Goal: Task Accomplishment & Management: Complete application form

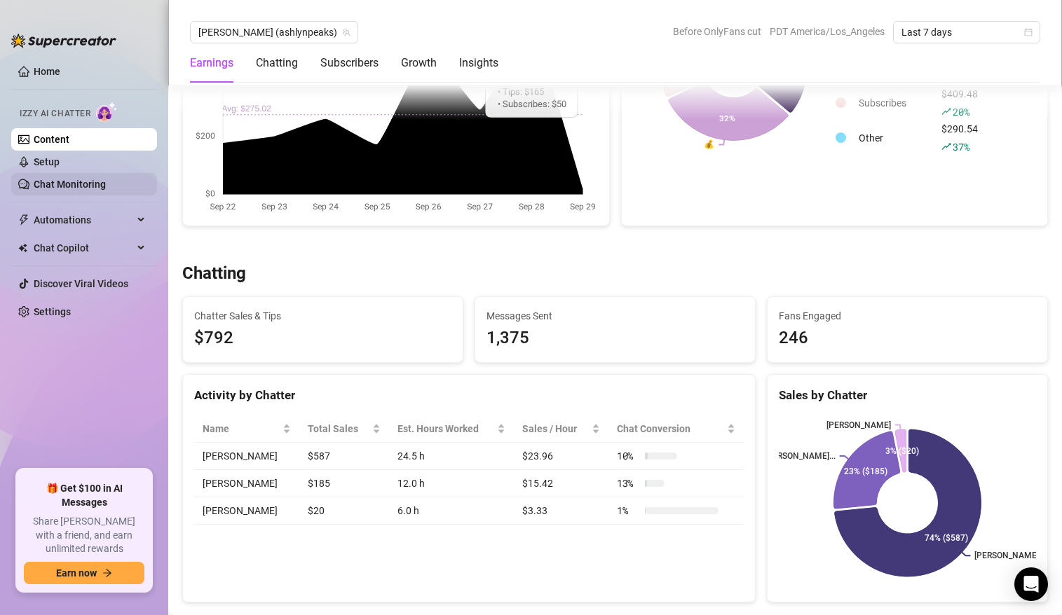
scroll to position [304, 0]
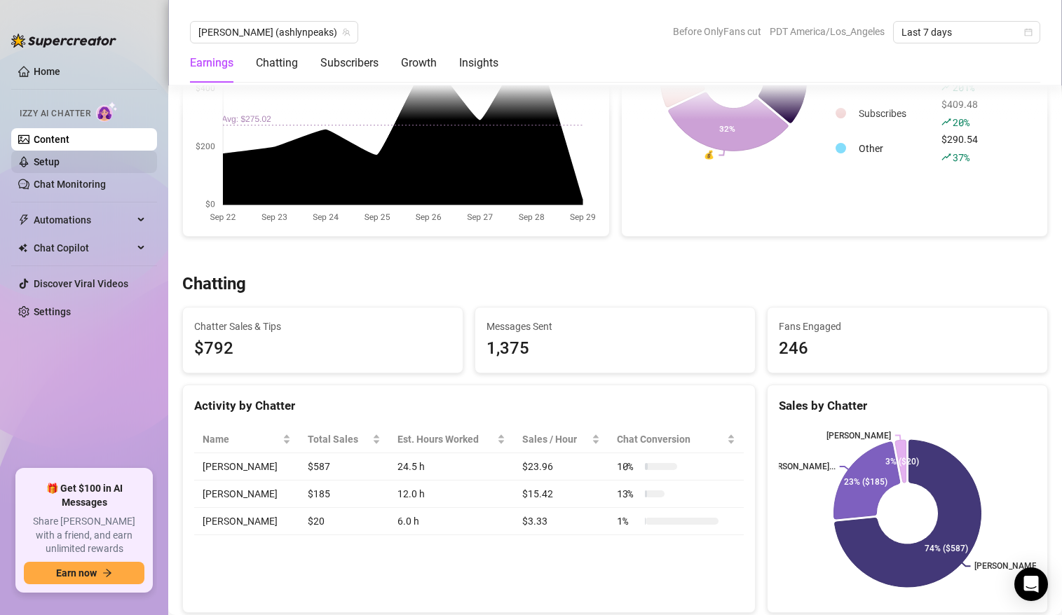
click at [46, 167] on link "Setup" at bounding box center [47, 161] width 26 height 11
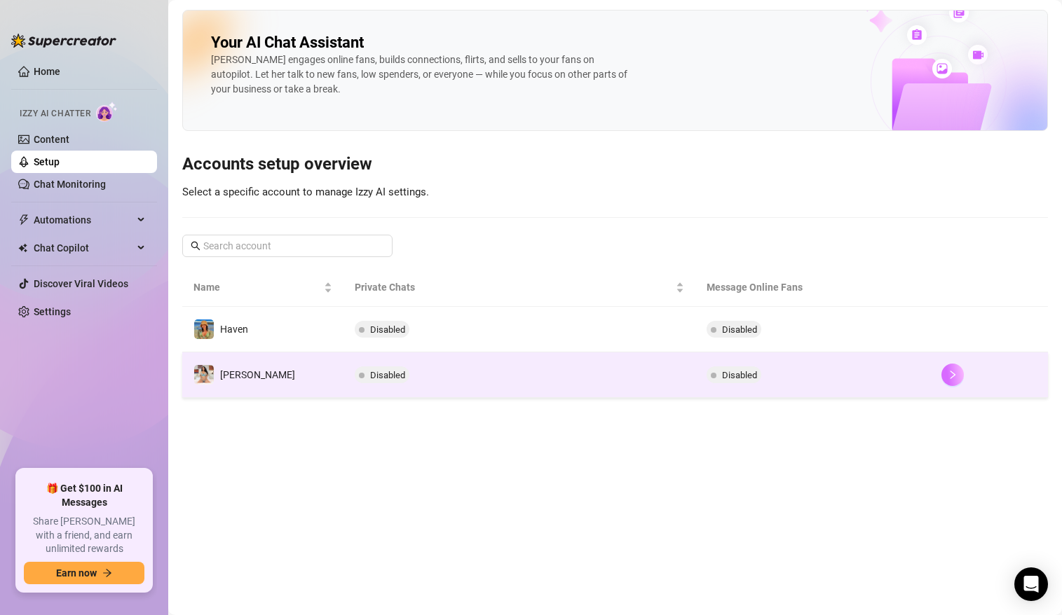
click at [950, 371] on icon "right" at bounding box center [952, 375] width 5 height 8
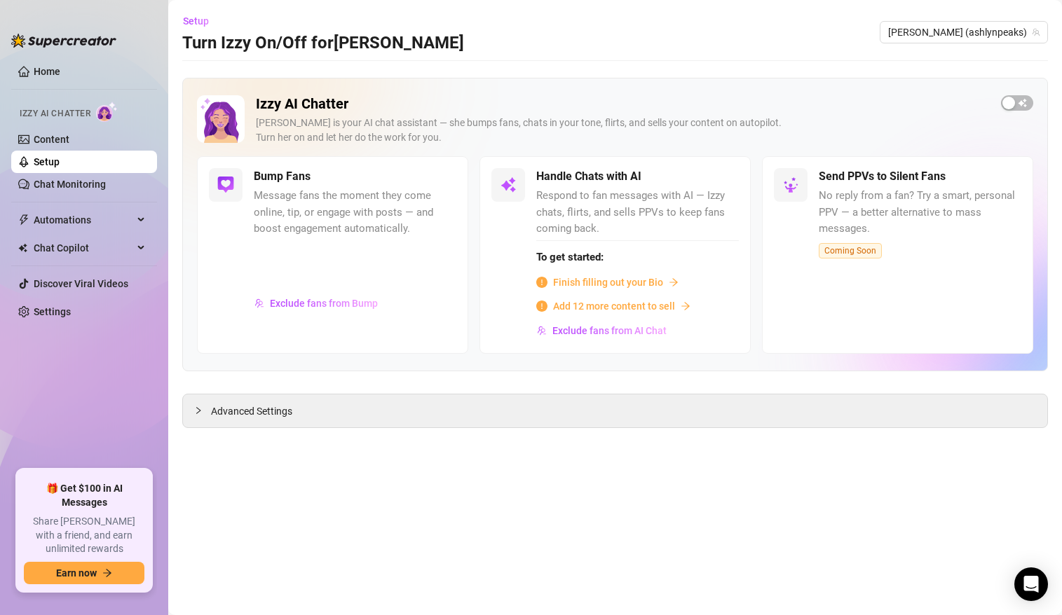
click at [50, 116] on span "Izzy AI Chatter" at bounding box center [55, 113] width 71 height 13
click at [89, 188] on link "Chat Monitoring" at bounding box center [70, 184] width 72 height 11
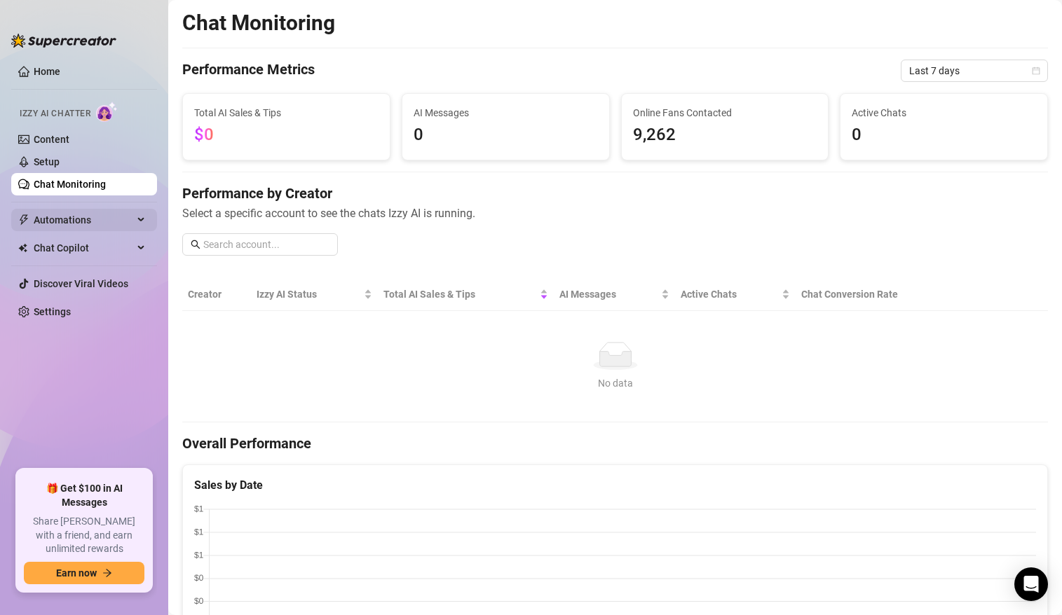
click at [88, 219] on span "Automations" at bounding box center [84, 220] width 100 height 22
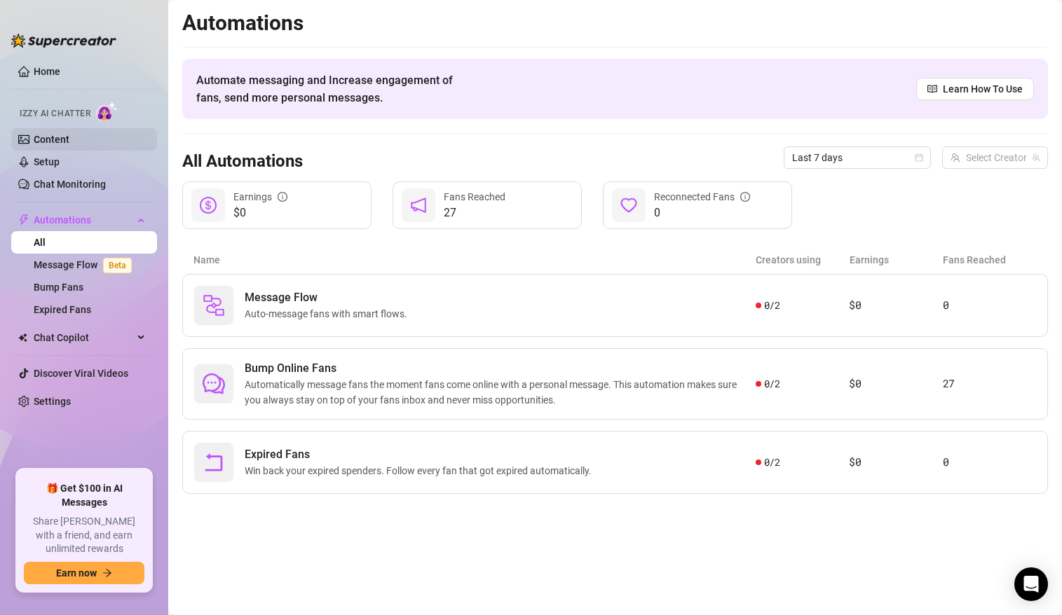
click at [55, 138] on link "Content" at bounding box center [52, 139] width 36 height 11
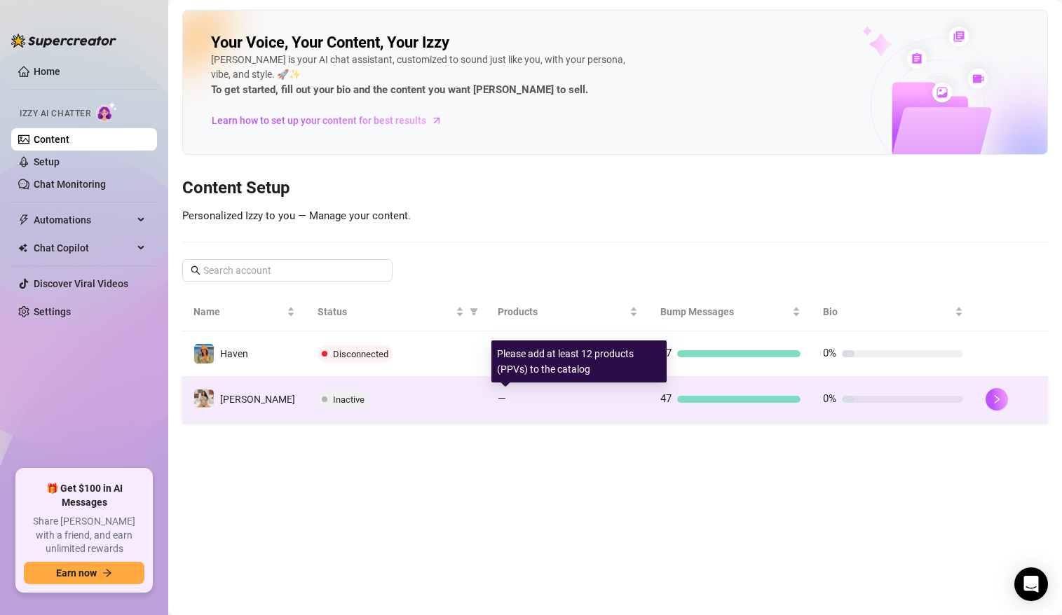
click at [498, 399] on span "—" at bounding box center [502, 398] width 8 height 13
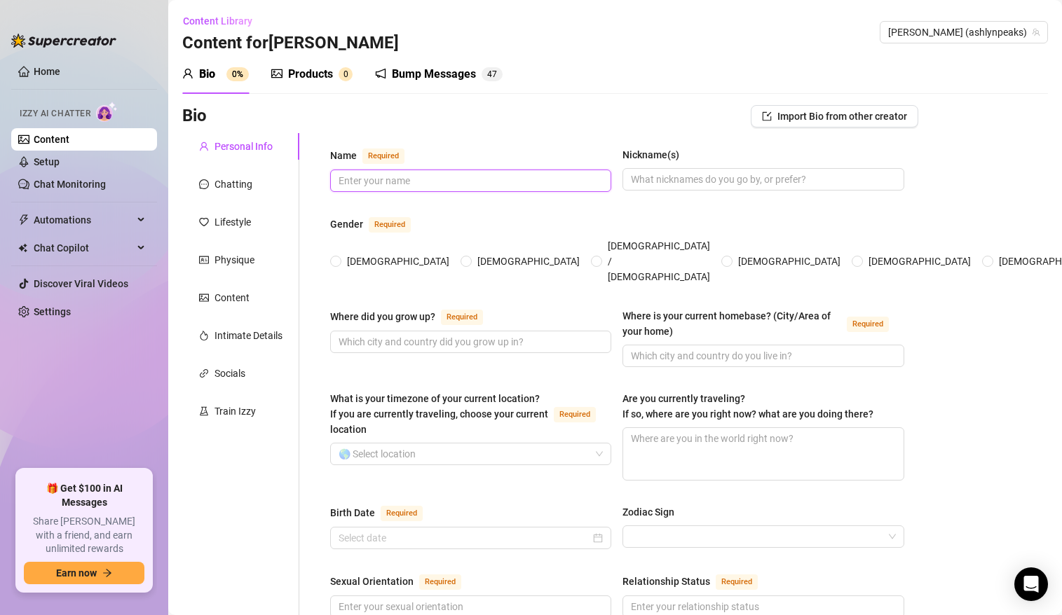
click at [357, 186] on input "Name Required" at bounding box center [468, 180] width 261 height 15
type input "[PERSON_NAME]"
click at [338, 258] on input "[DEMOGRAPHIC_DATA]" at bounding box center [337, 262] width 6 height 9
radio input "true"
click at [403, 334] on input "Where did you grow up? Required" at bounding box center [468, 341] width 261 height 15
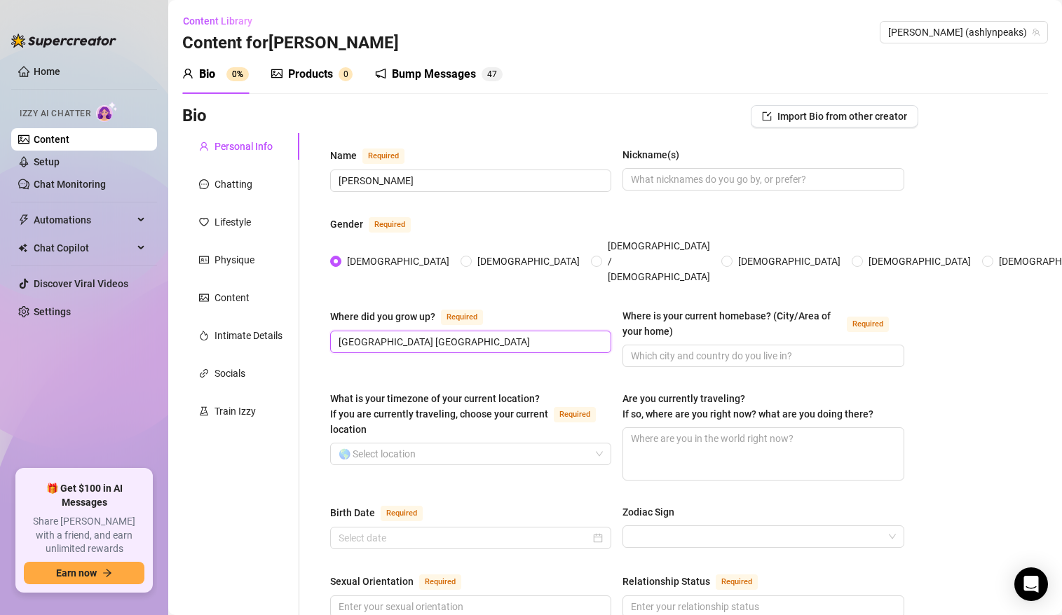
click at [373, 334] on input "[GEOGRAPHIC_DATA] [GEOGRAPHIC_DATA]" at bounding box center [468, 341] width 261 height 15
type input "[GEOGRAPHIC_DATA], [GEOGRAPHIC_DATA]"
click at [669, 348] on input "Where is your current homebase? (City/Area of your home) Required" at bounding box center [761, 355] width 261 height 15
type input "[GEOGRAPHIC_DATA], [GEOGRAPHIC_DATA]"
click at [391, 444] on input "What is your timezone of your current location? If you are currently traveling,…" at bounding box center [464, 454] width 252 height 21
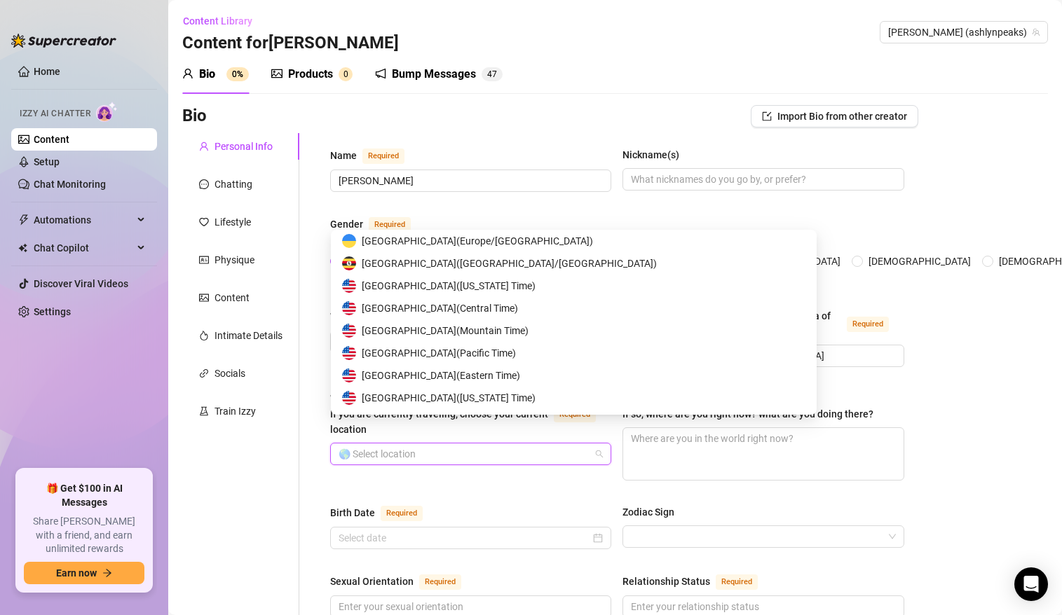
scroll to position [6900, 0]
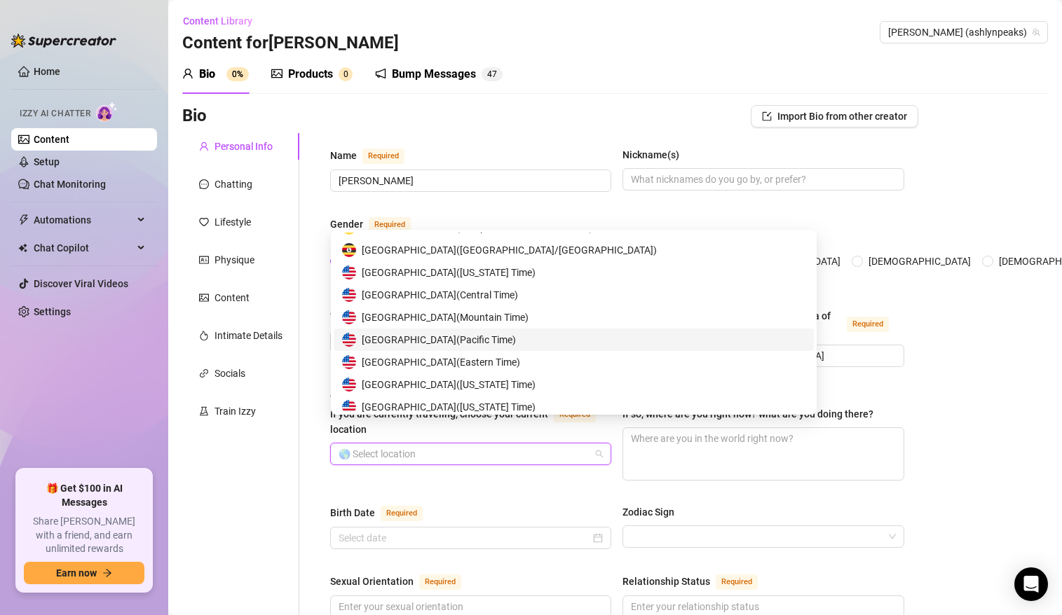
click at [408, 339] on span "United States of America ( Pacific Time )" at bounding box center [439, 339] width 154 height 15
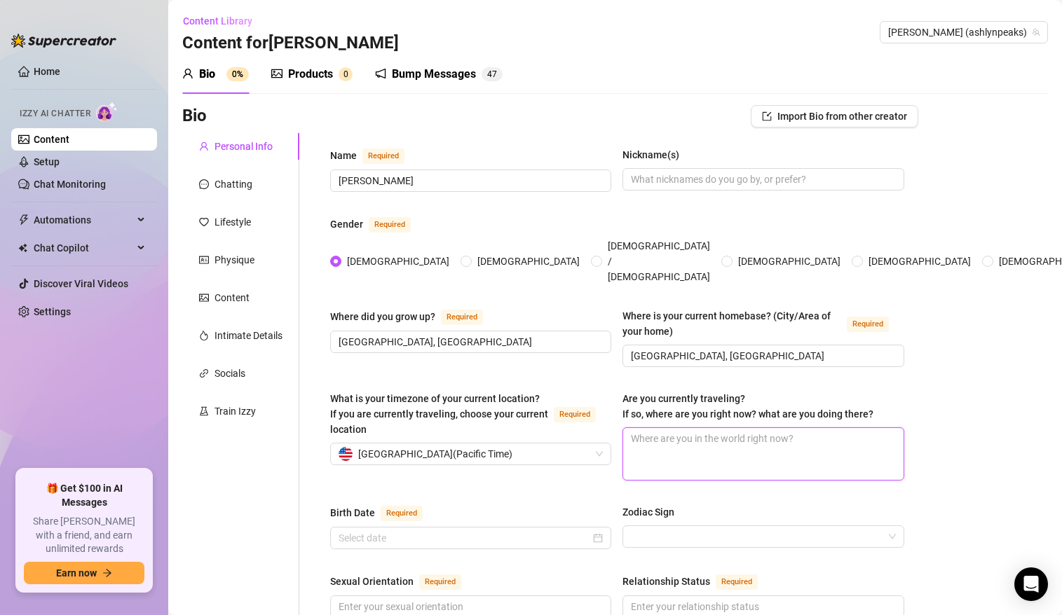
click at [653, 428] on textarea "Are you currently traveling? If so, where are you right now? what are you doing…" at bounding box center [763, 454] width 280 height 52
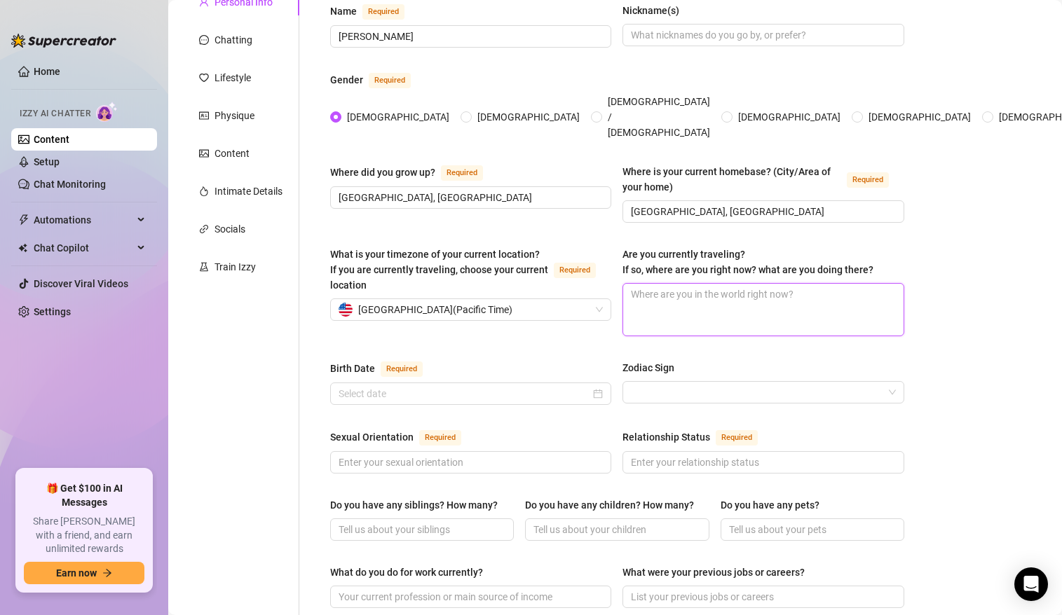
scroll to position [170, 0]
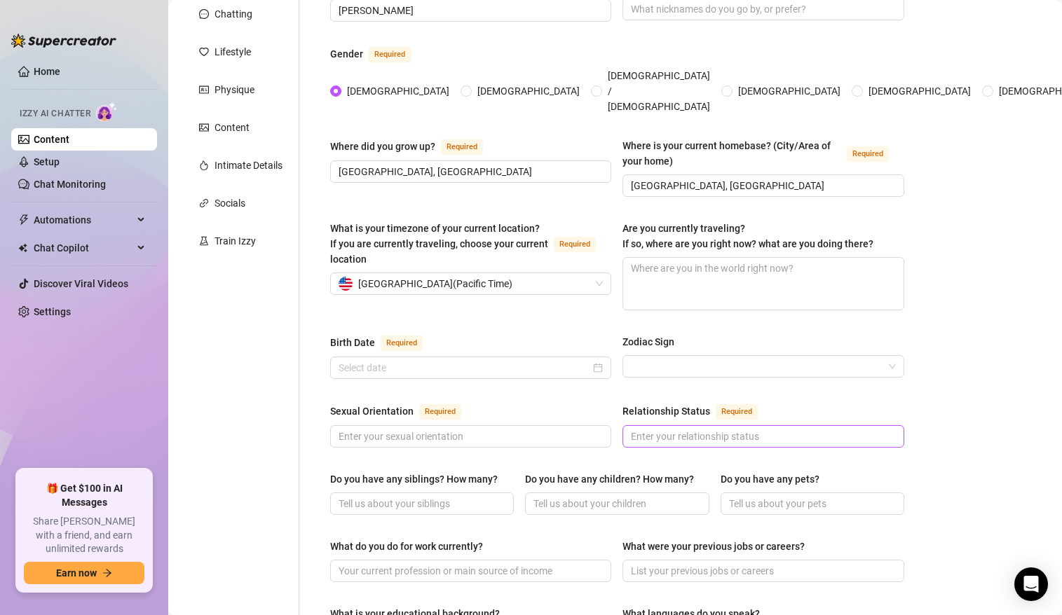
click at [666, 425] on span at bounding box center [762, 436] width 281 height 22
type input "Single"
click at [535, 425] on span at bounding box center [470, 436] width 281 height 22
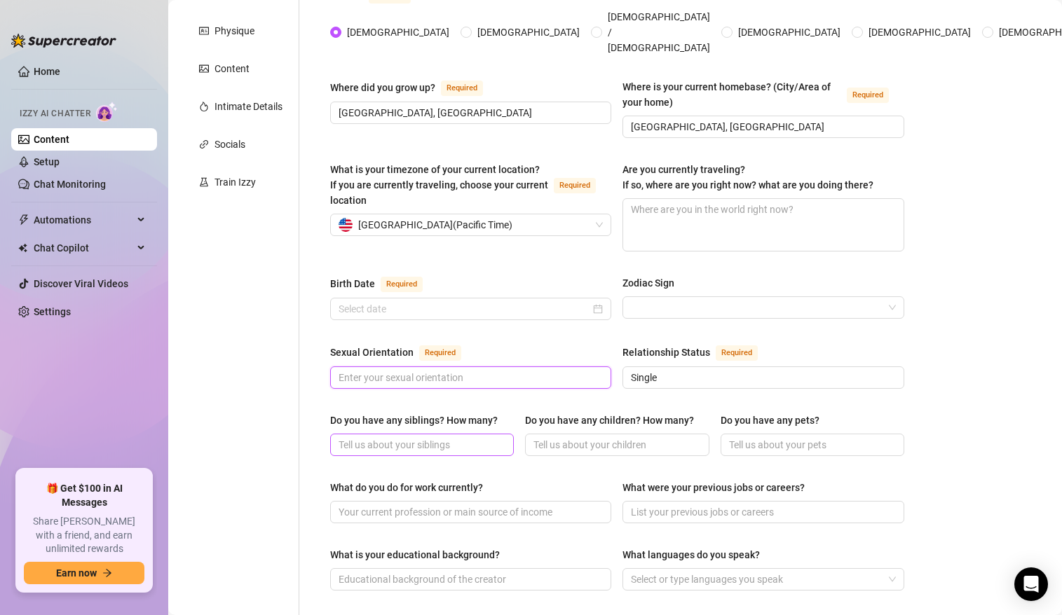
scroll to position [231, 0]
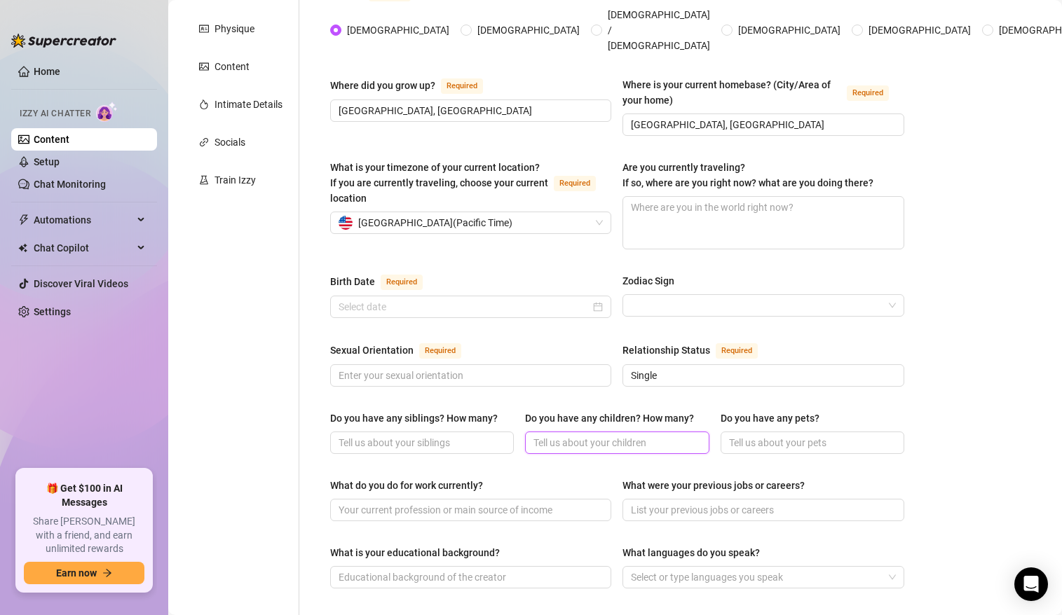
click at [558, 435] on input "Do you have any children? How many?" at bounding box center [615, 442] width 164 height 15
type input "No"
click at [740, 435] on input "Do you have any pets?" at bounding box center [811, 442] width 164 height 15
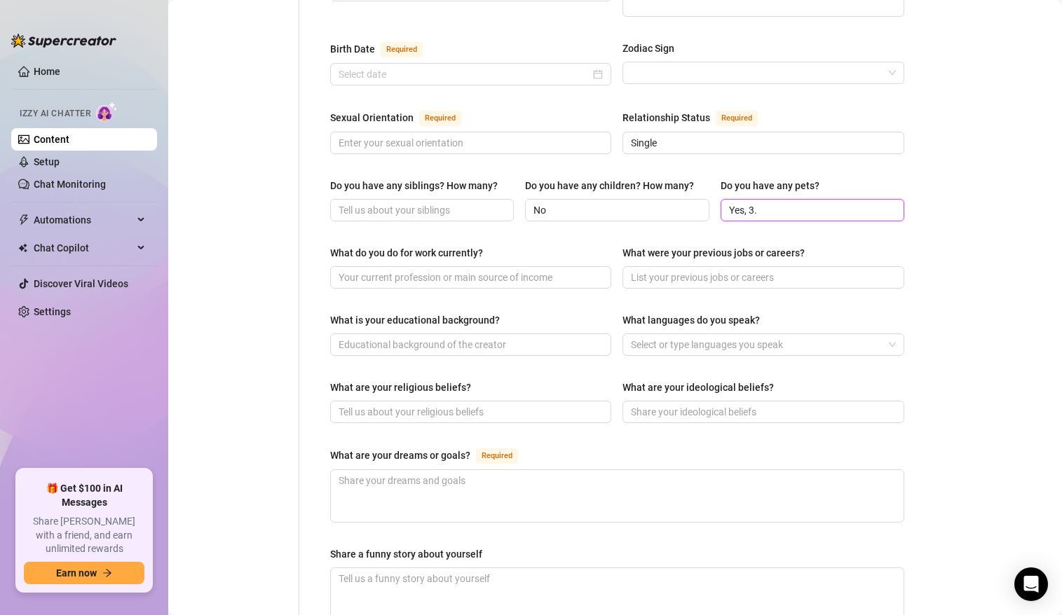
scroll to position [764, 0]
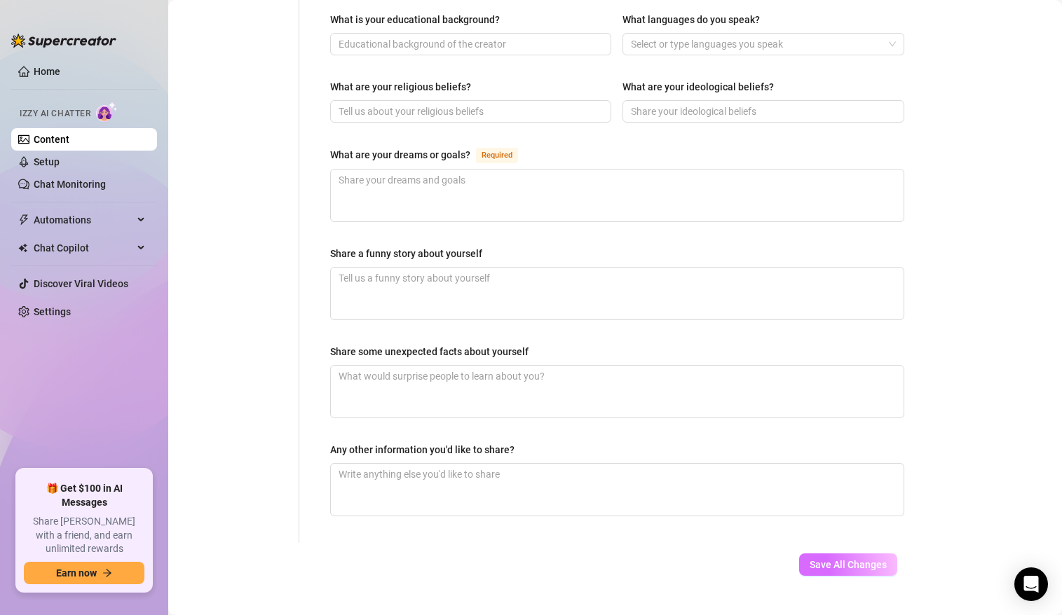
type input "Yes, 3."
click at [840, 554] on button "Save All Changes" at bounding box center [848, 565] width 98 height 22
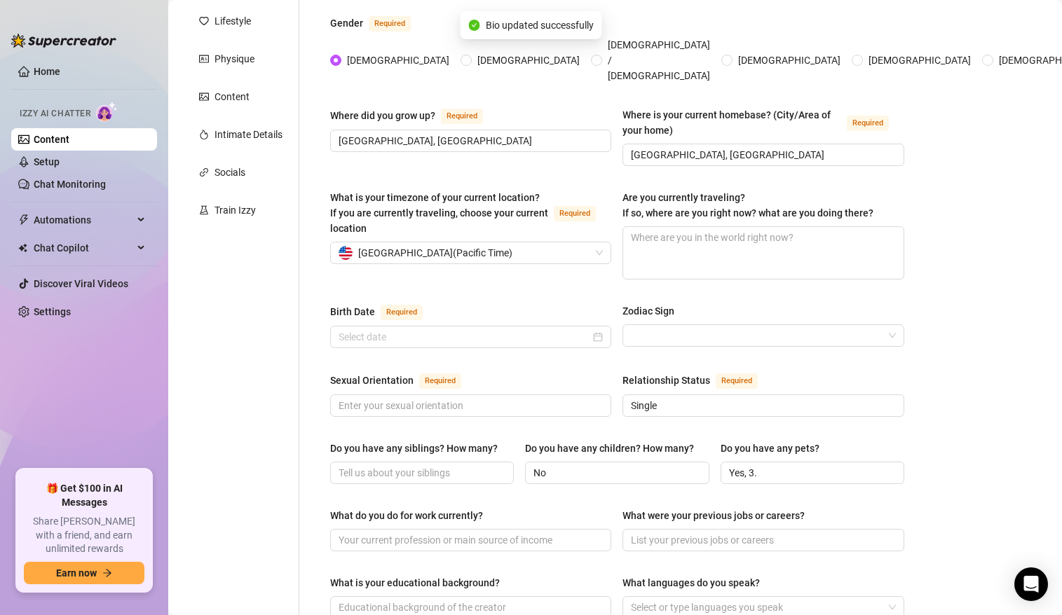
type input "Single"
type input "No"
type input "Yes, 3."
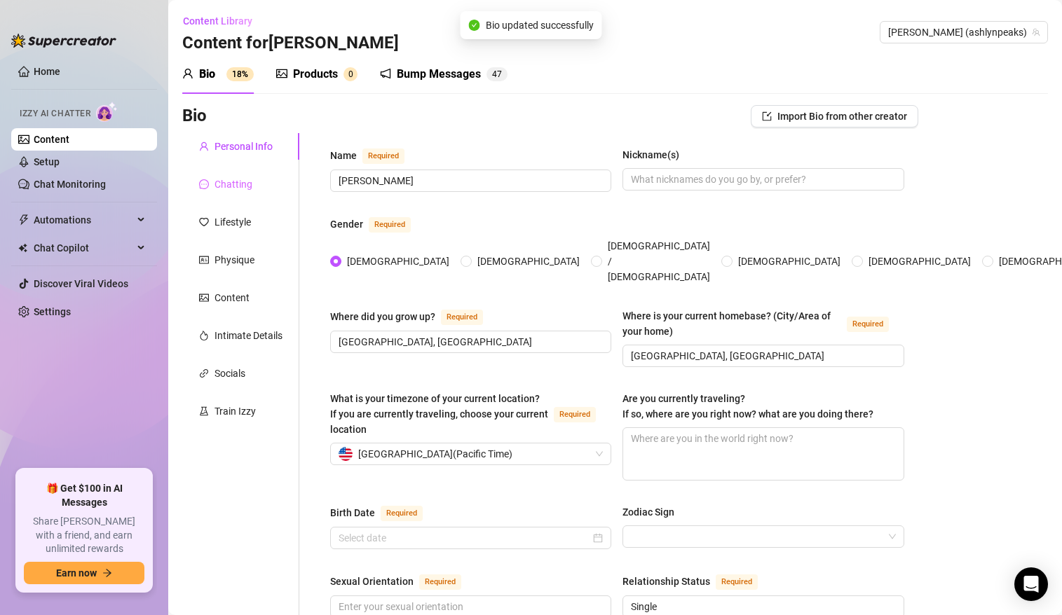
click at [226, 194] on div "Chatting" at bounding box center [240, 184] width 117 height 27
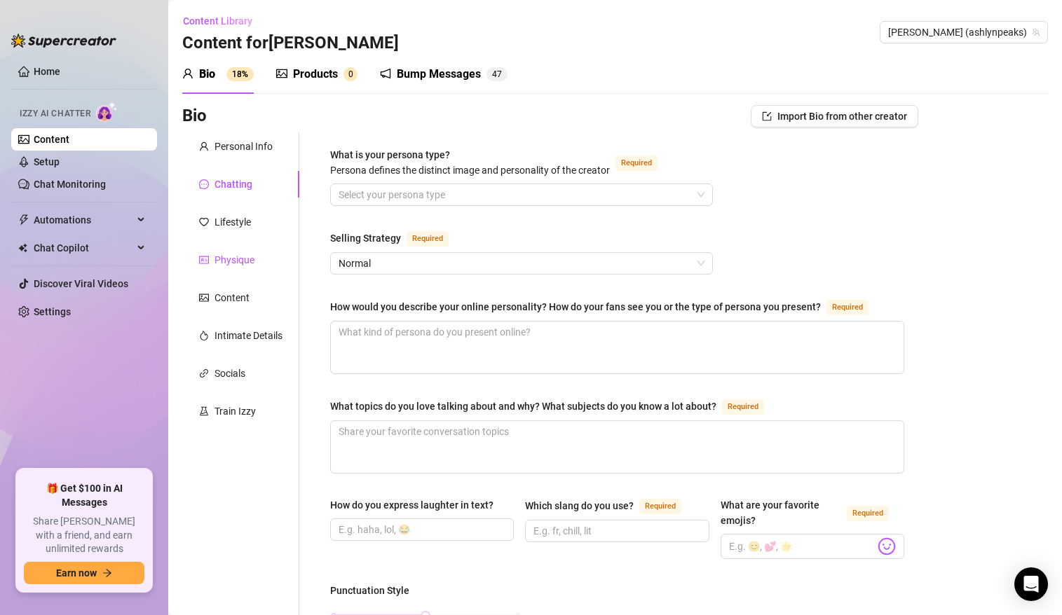
click at [229, 266] on div "Physique" at bounding box center [234, 259] width 40 height 15
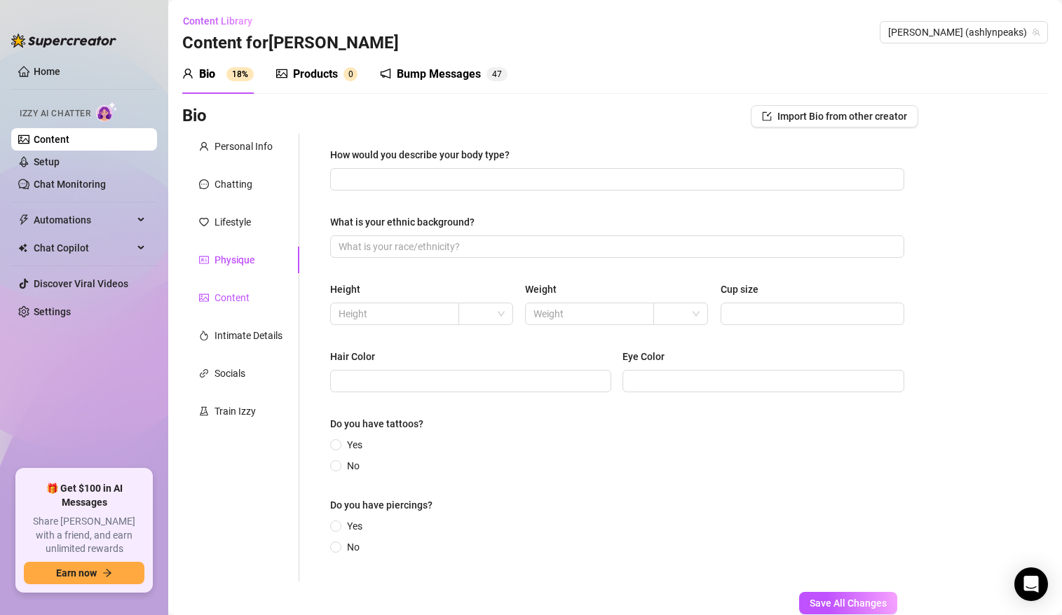
click at [229, 302] on div "Content" at bounding box center [231, 297] width 35 height 15
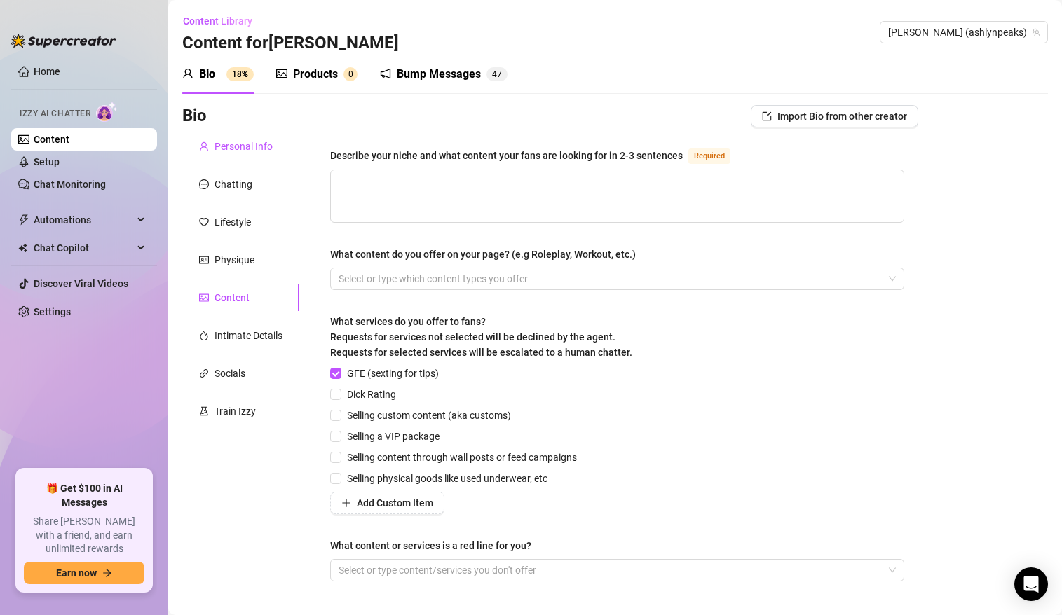
click at [221, 148] on div "Personal Info" at bounding box center [243, 146] width 58 height 15
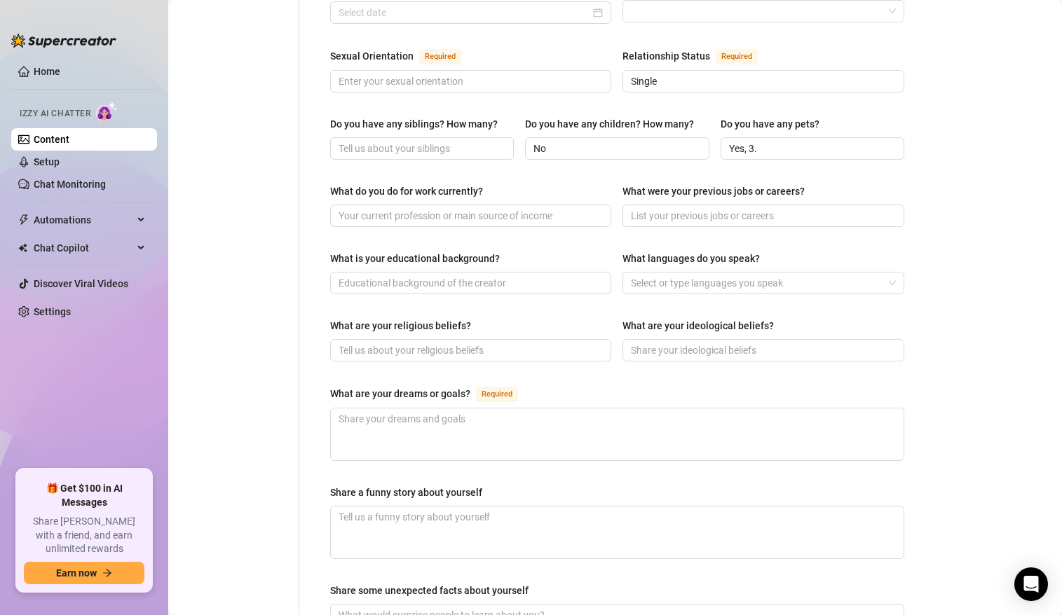
scroll to position [527, 0]
click at [739, 272] on div at bounding box center [755, 282] width 261 height 20
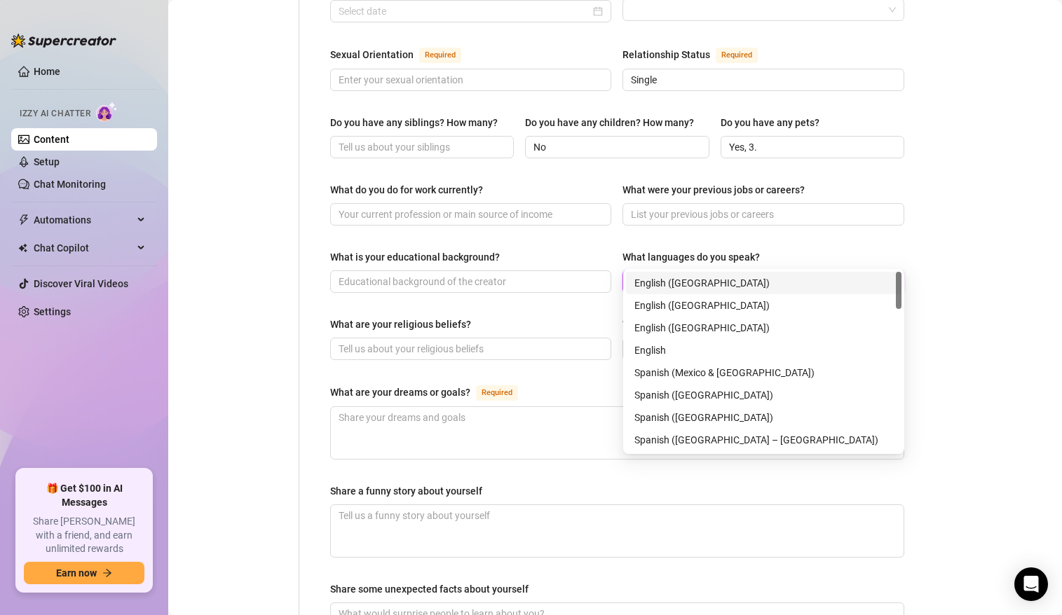
click at [722, 284] on div "English ([GEOGRAPHIC_DATA])" at bounding box center [763, 282] width 259 height 15
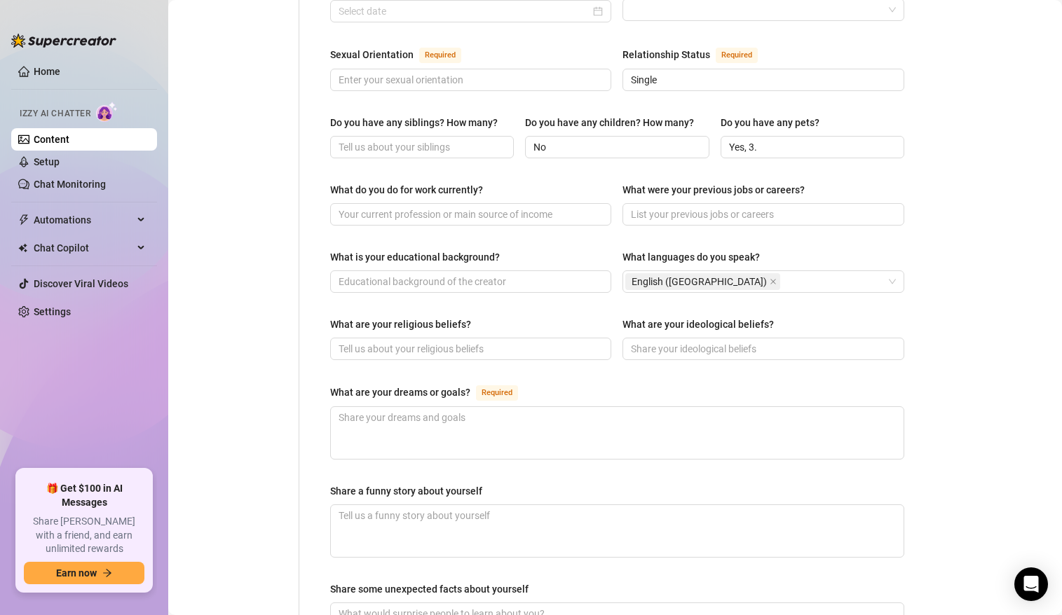
click at [294, 399] on div "Personal Info Chatting Lifestyle Physique Content Intimate Details Socials Trai…" at bounding box center [240, 193] width 117 height 1174
click at [763, 139] on input "Yes, 3." at bounding box center [811, 146] width 164 height 15
drag, startPoint x: 764, startPoint y: 121, endPoint x: 701, endPoint y: 119, distance: 63.8
click at [701, 120] on div "Do you have any siblings? How many? Do you have any children? How many? No Do y…" at bounding box center [617, 143] width 574 height 56
paste input "I have three dogs. Two Chihuahuas named Tinker Bell and Hope. And one French bu…"
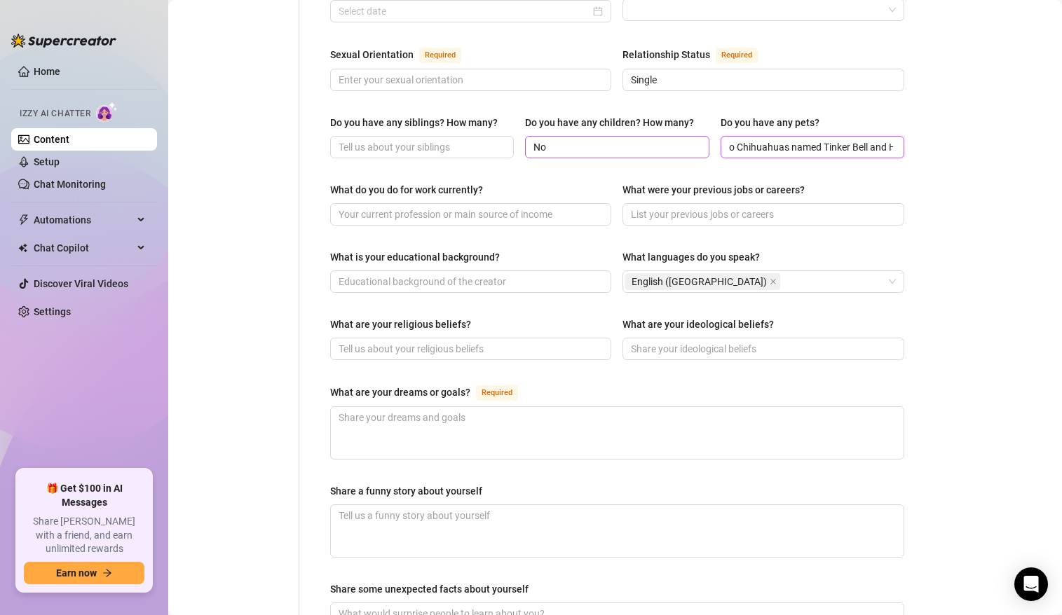
scroll to position [0, 0]
drag, startPoint x: 787, startPoint y: 125, endPoint x: 659, endPoint y: 130, distance: 128.3
click at [659, 130] on div "Do you have any siblings? How many? Do you have any children? How many? No Do y…" at bounding box center [617, 143] width 574 height 56
type input "I have three dogs. Two Chihuahuas named Tinker Bell and Hope. And one French bu…"
click at [945, 153] on div "Bio Import Bio from other creator Personal Info Chatting Lifestyle Physique Con…" at bounding box center [614, 219] width 865 height 1283
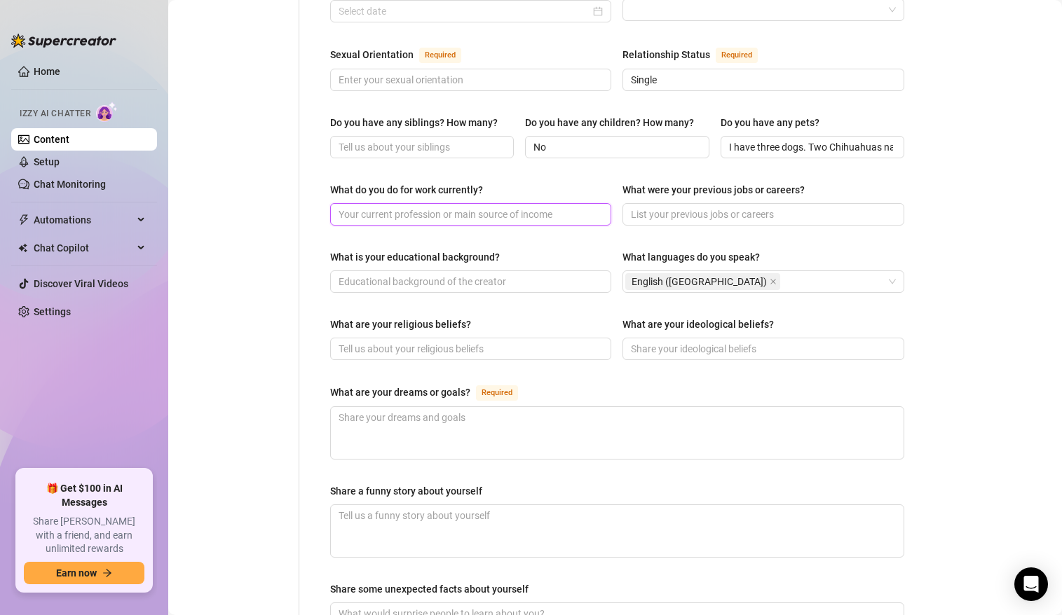
click at [441, 207] on input "What do you do for work currently?" at bounding box center [468, 214] width 261 height 15
type input "Porn Star"
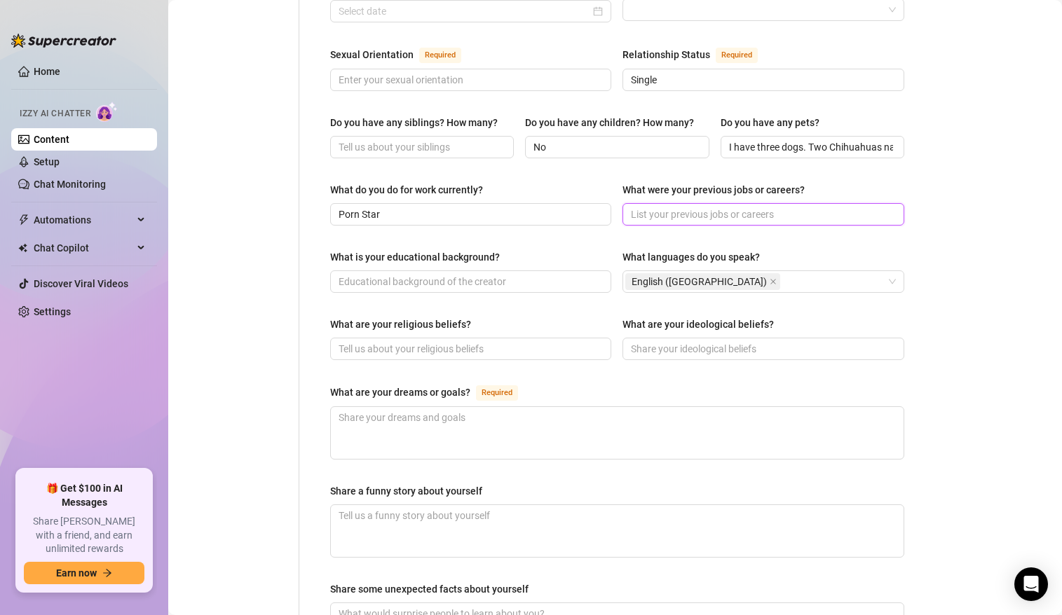
click at [726, 207] on input "What were your previous jobs or careers?" at bounding box center [761, 214] width 261 height 15
click at [750, 341] on input "What are your ideological beliefs?" at bounding box center [761, 348] width 261 height 15
click at [691, 207] on input "What were your previous jobs or careers?" at bounding box center [761, 214] width 261 height 15
paste input "Waitress, cam Model, office manager"
click at [904, 281] on div "Name Required [PERSON_NAME](s) Gender Required [DEMOGRAPHIC_DATA] [DEMOGRAPHIC_…" at bounding box center [617, 193] width 602 height 1174
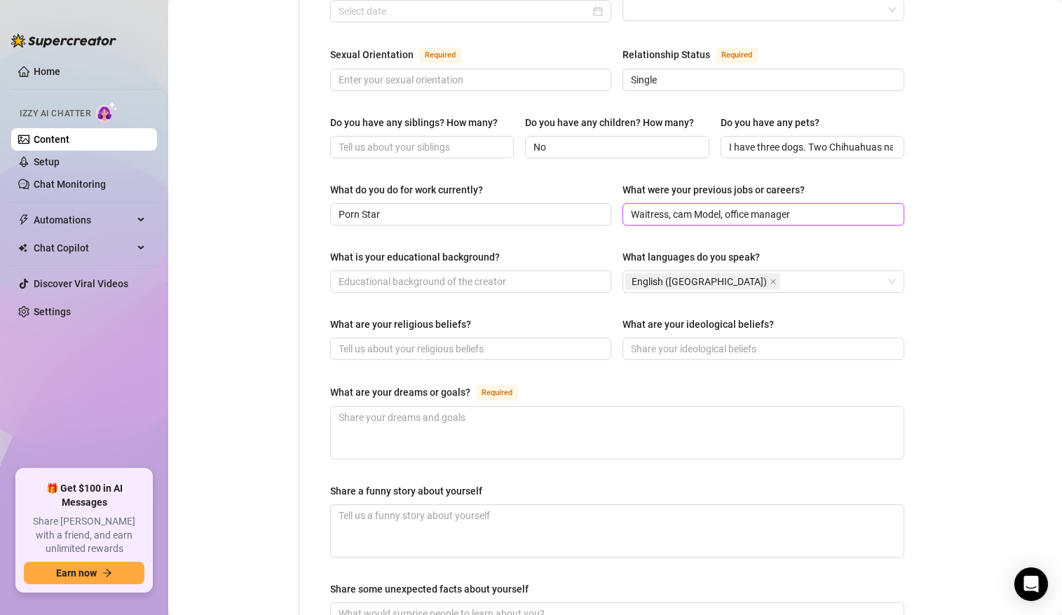
click at [730, 207] on input "Waitress, cam Model, office manager" at bounding box center [761, 214] width 261 height 15
type input "Waitress, cam Model, Office manager"
click at [647, 384] on div "What are your dreams or goals? Required" at bounding box center [617, 395] width 574 height 22
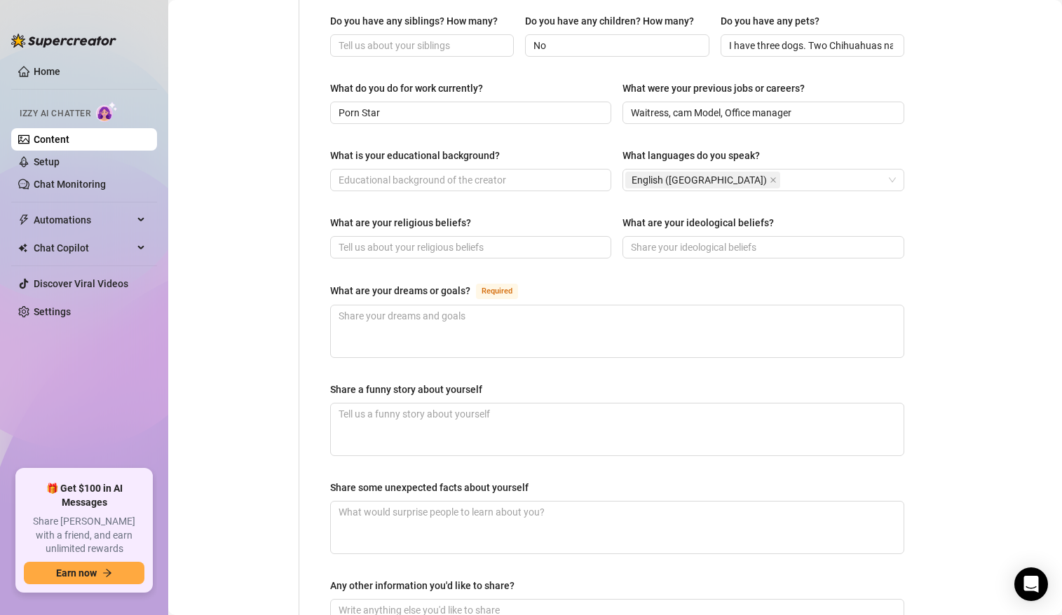
scroll to position [788, 0]
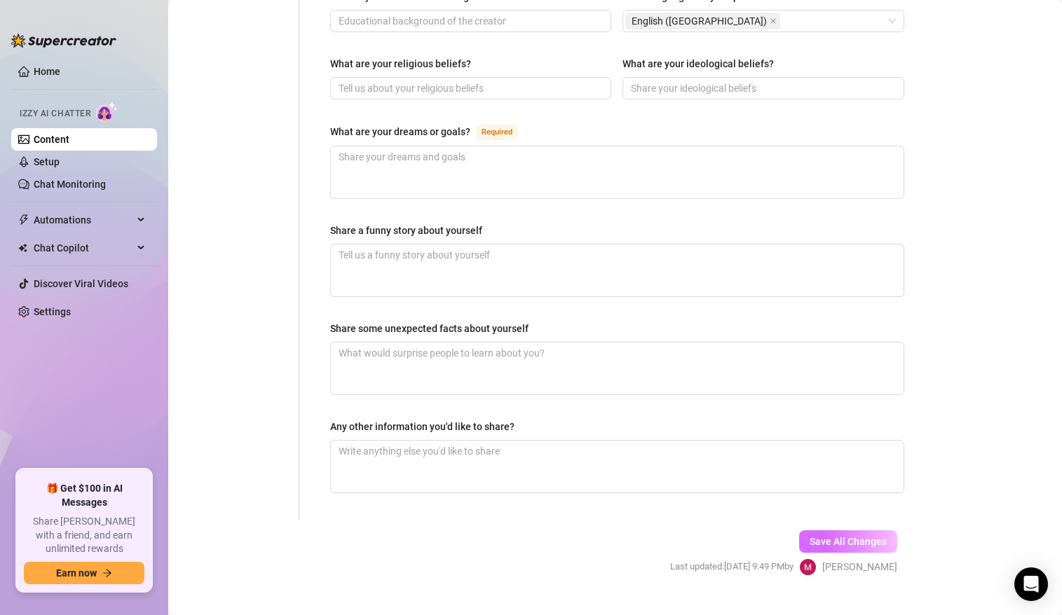
click at [835, 530] on button "Save All Changes" at bounding box center [848, 541] width 98 height 22
type input "Porn Star"
click at [57, 163] on link "Setup" at bounding box center [47, 161] width 26 height 11
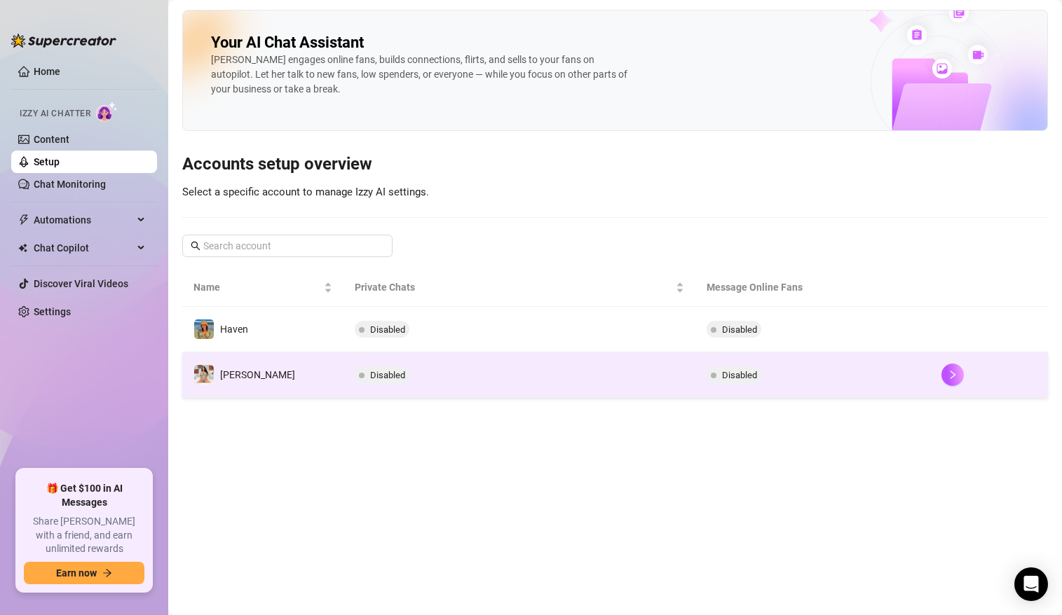
click at [254, 369] on td "[PERSON_NAME]" at bounding box center [262, 375] width 161 height 46
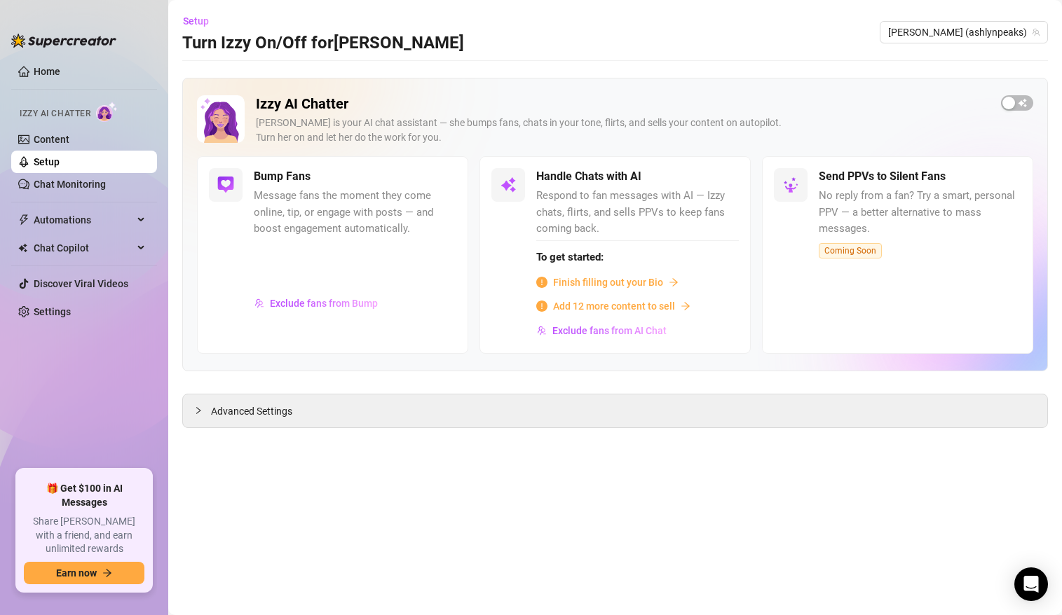
click at [603, 284] on span "Finish filling out your Bio" at bounding box center [608, 282] width 110 height 15
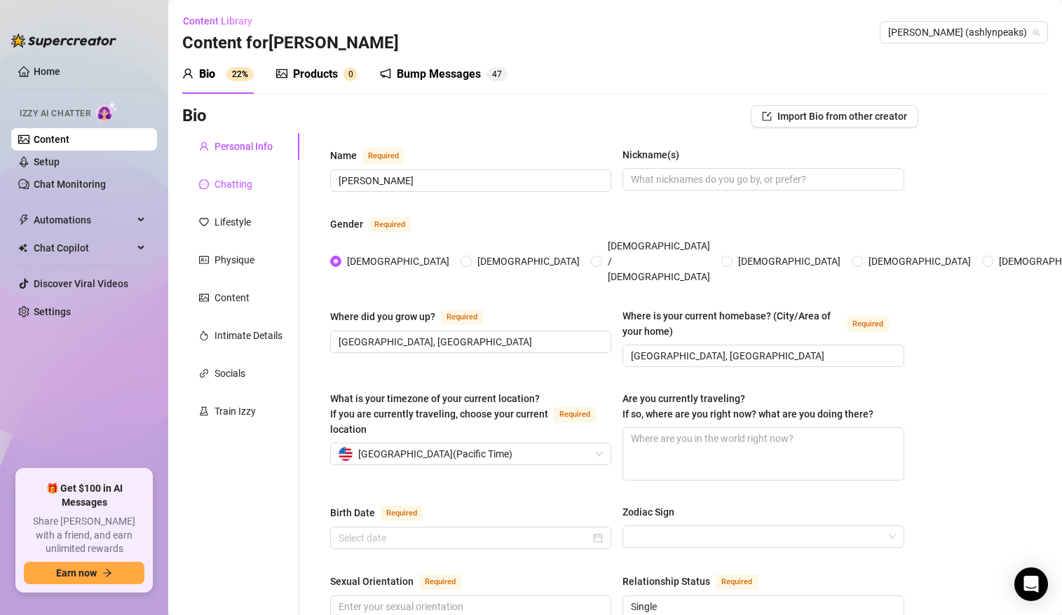
click at [238, 189] on div "Chatting" at bounding box center [233, 184] width 38 height 15
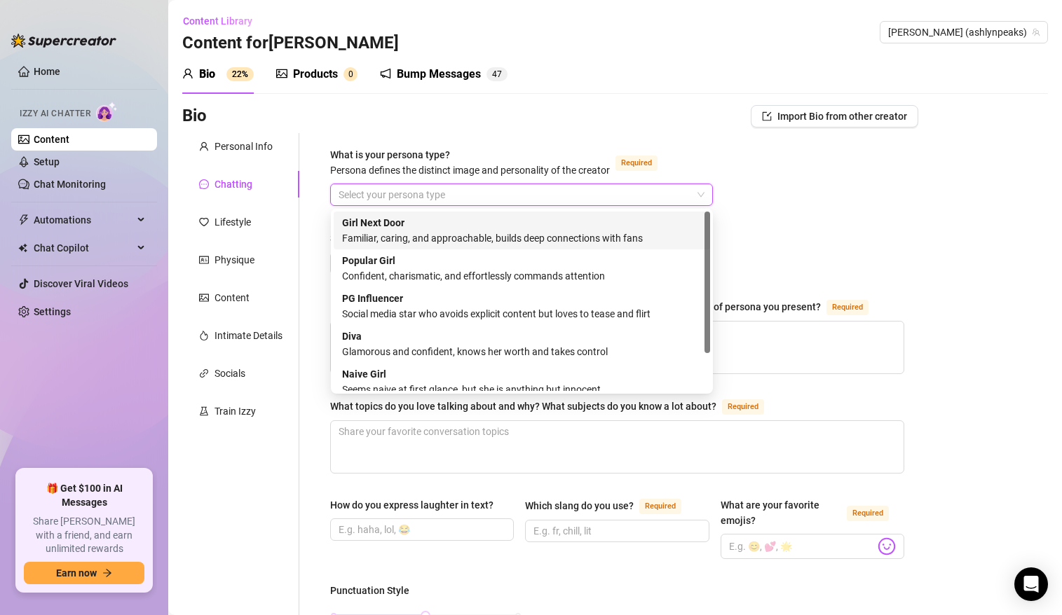
click at [409, 191] on input "What is your persona type? [PERSON_NAME] defines the distinct image and persona…" at bounding box center [514, 194] width 353 height 21
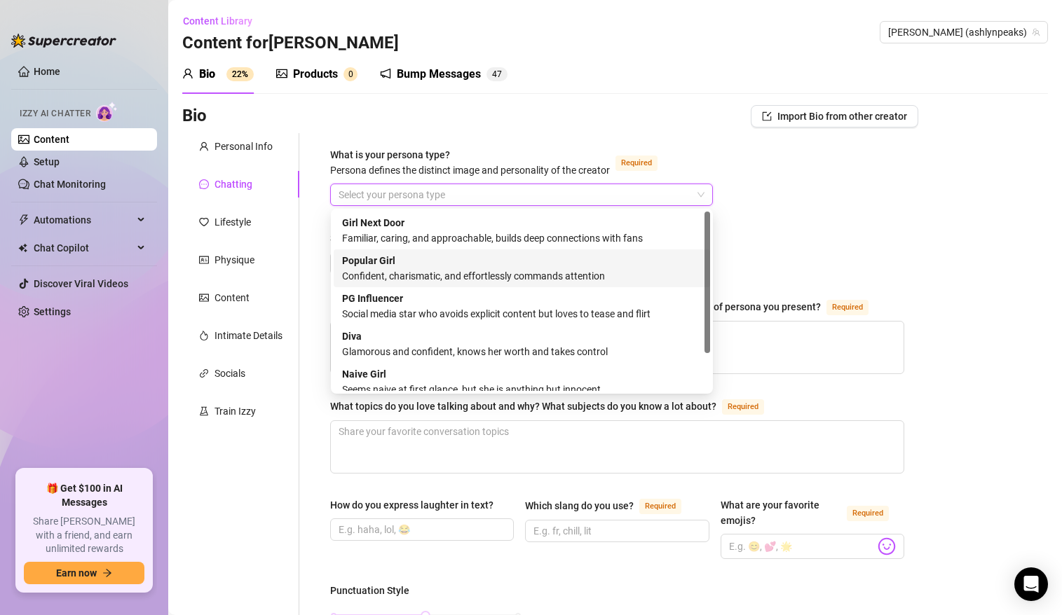
click at [421, 275] on div "Confident, charismatic, and effortlessly commands attention" at bounding box center [521, 275] width 359 height 15
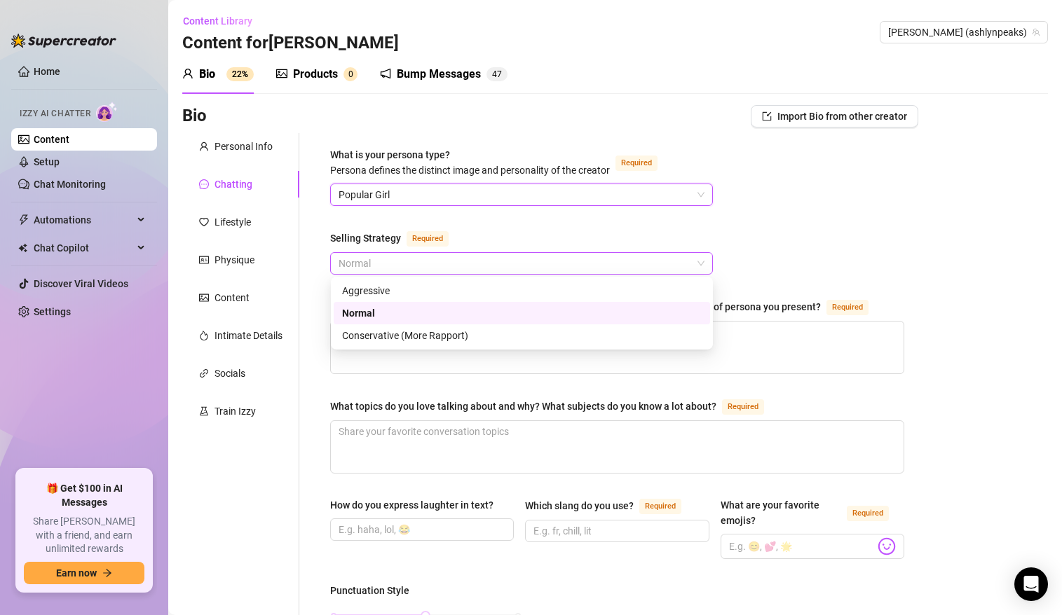
click at [418, 261] on span "Normal" at bounding box center [521, 263] width 366 height 21
click at [404, 287] on div "Aggressive" at bounding box center [521, 290] width 359 height 15
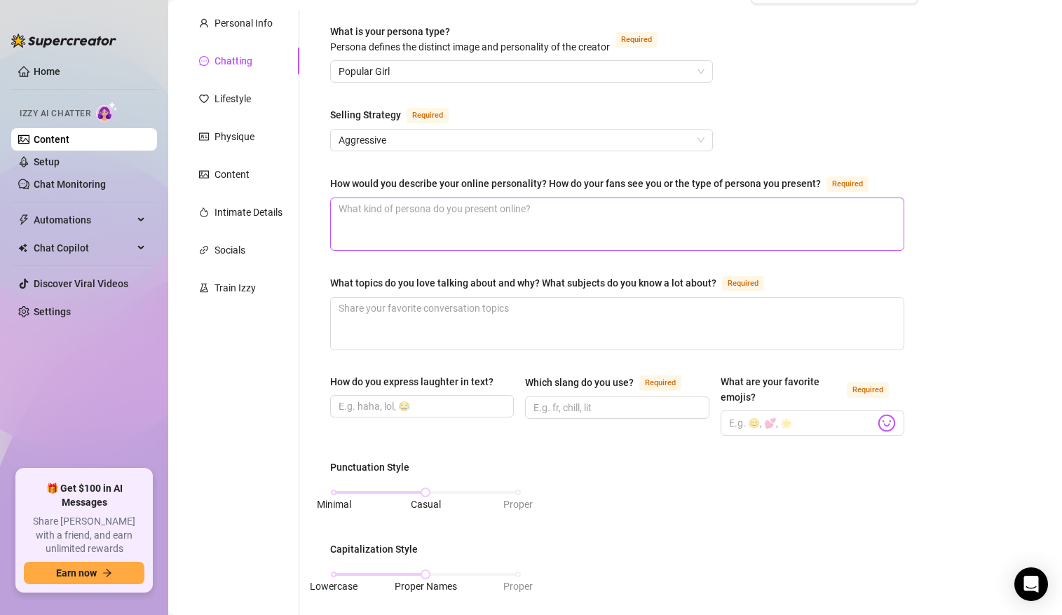
scroll to position [129, 0]
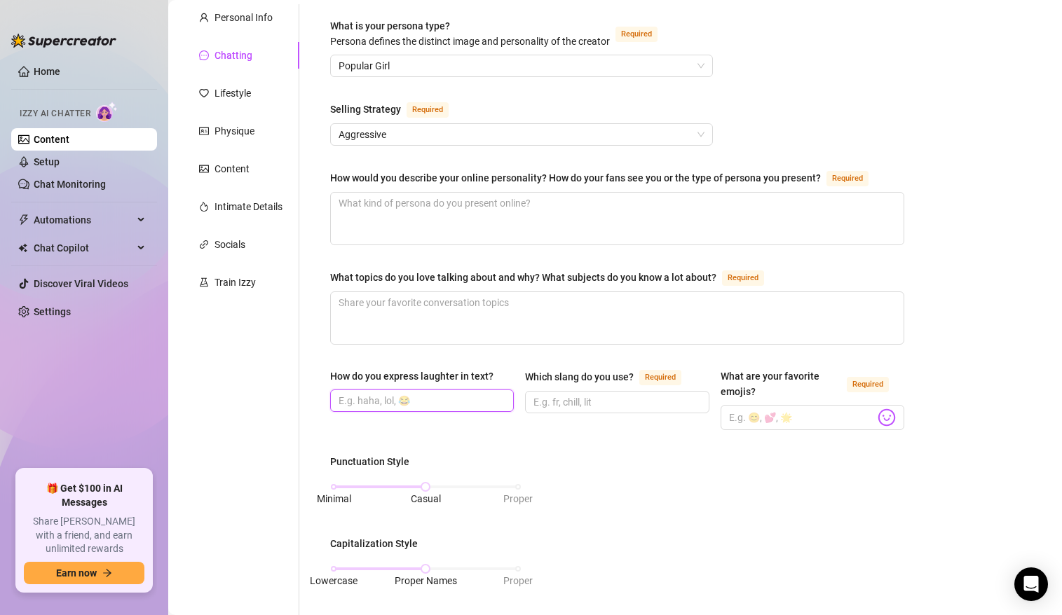
click at [395, 395] on input "How do you express laughter in text?" at bounding box center [420, 400] width 164 height 15
type input "lol"
click at [589, 394] on input "Which slang do you use? Required" at bounding box center [615, 401] width 164 height 15
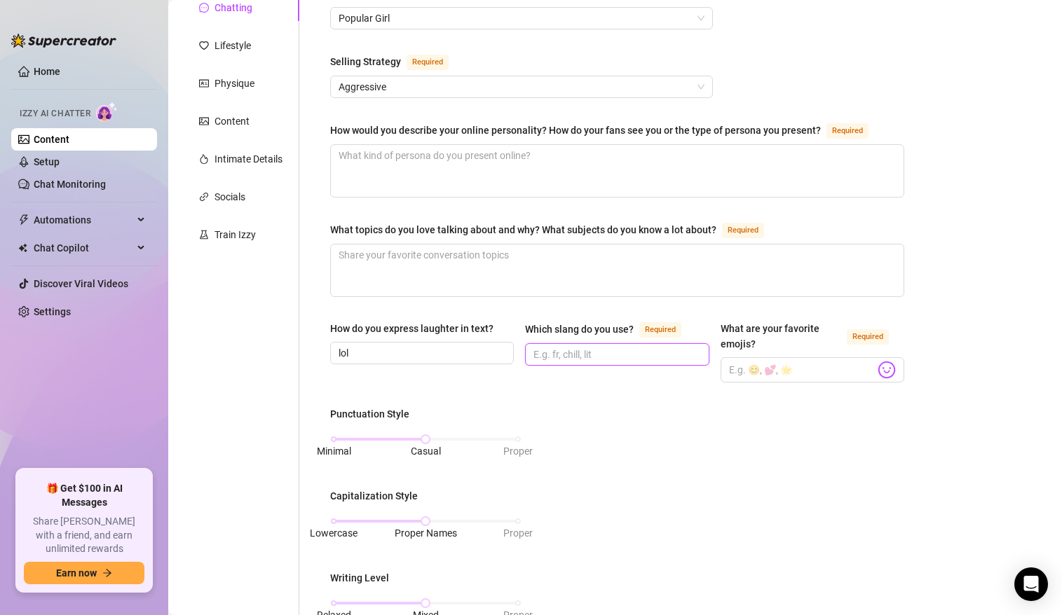
scroll to position [188, 0]
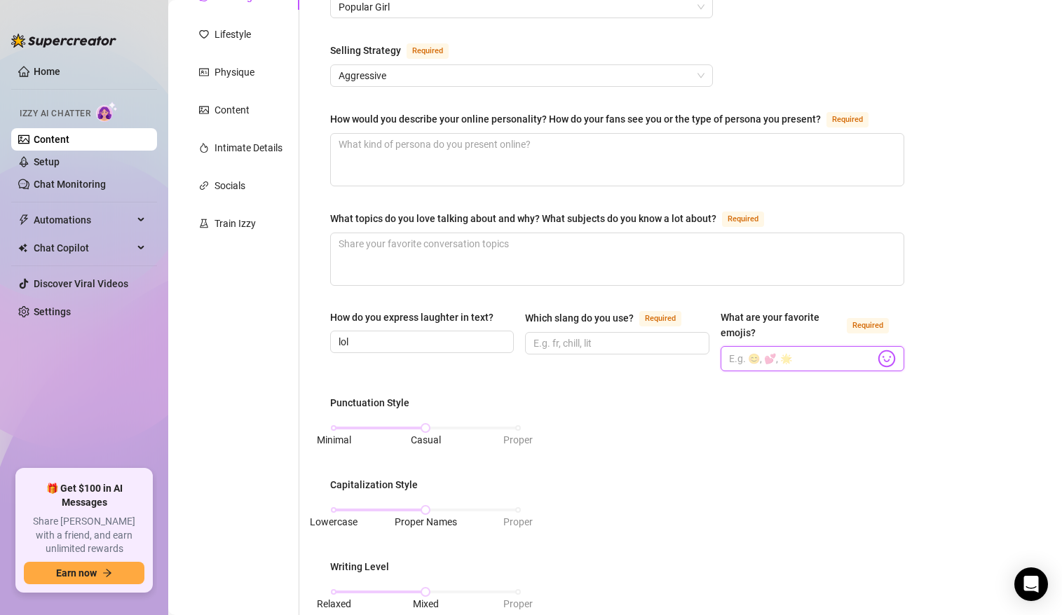
click at [809, 361] on input "What are your favorite emojis? Required" at bounding box center [802, 359] width 146 height 18
click at [896, 354] on span at bounding box center [812, 358] width 184 height 25
click at [887, 355] on img at bounding box center [886, 359] width 18 height 18
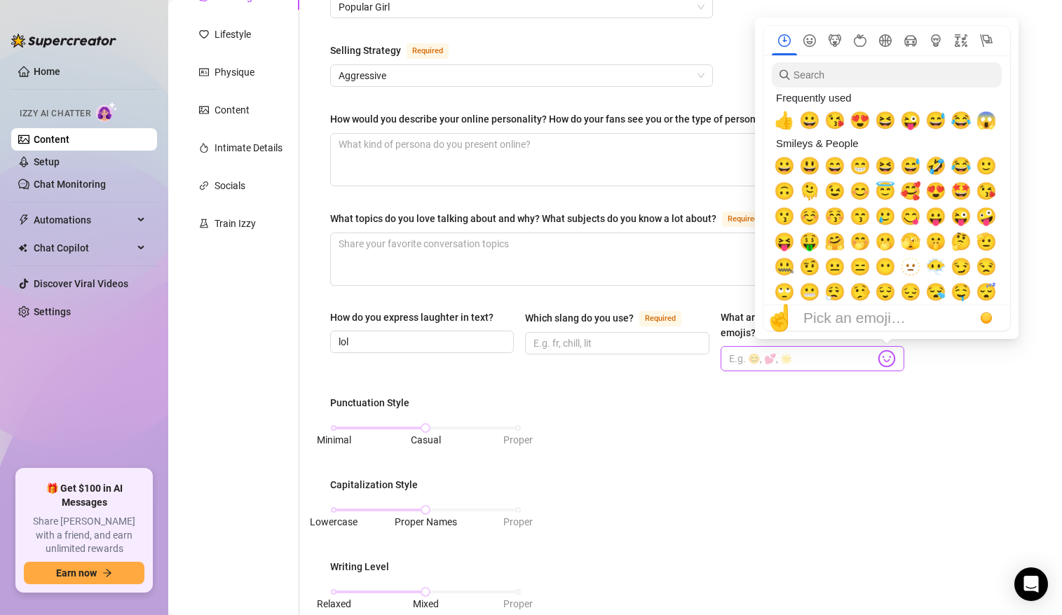
click at [885, 360] on img at bounding box center [886, 359] width 18 height 18
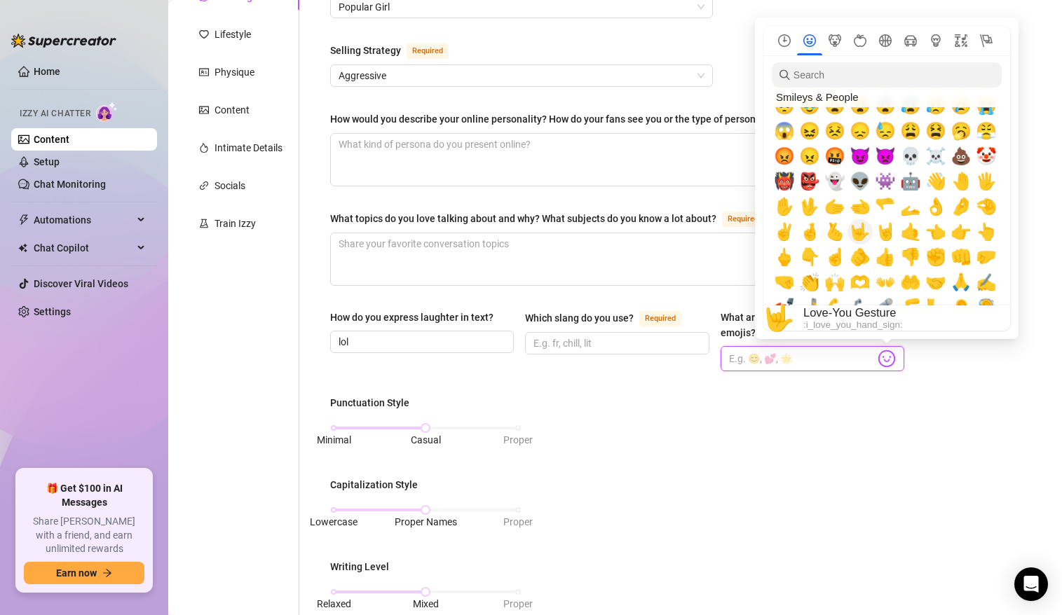
scroll to position [284, 0]
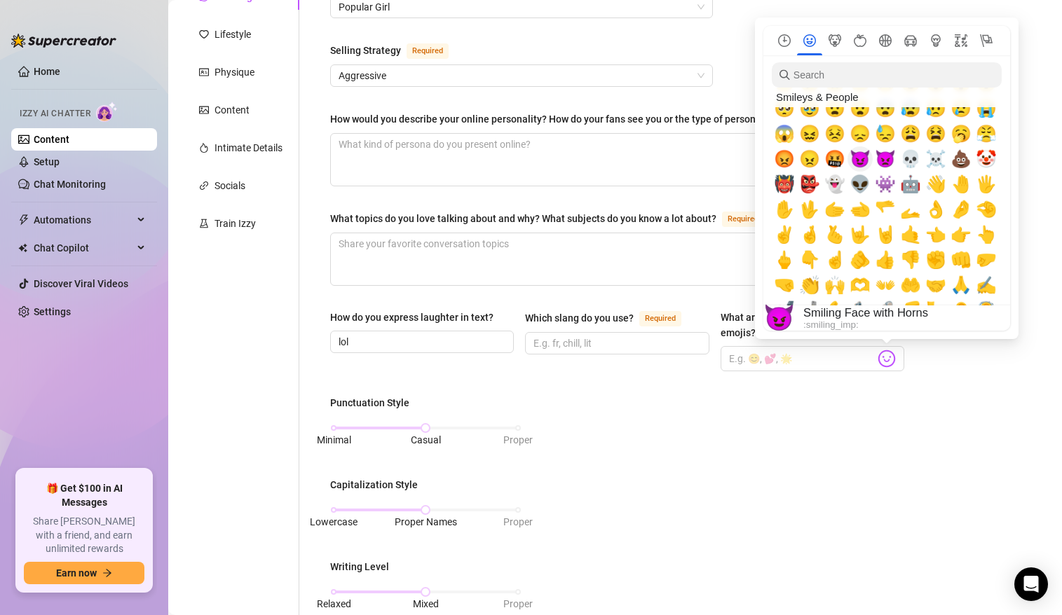
click at [861, 160] on span "😈" at bounding box center [859, 159] width 21 height 20
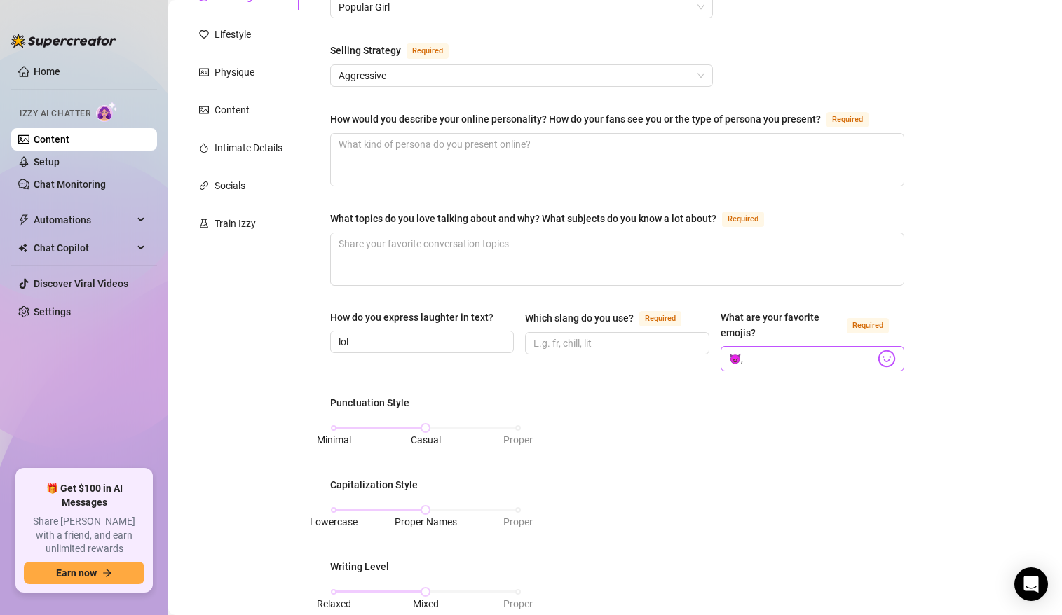
click at [887, 362] on img at bounding box center [886, 359] width 18 height 18
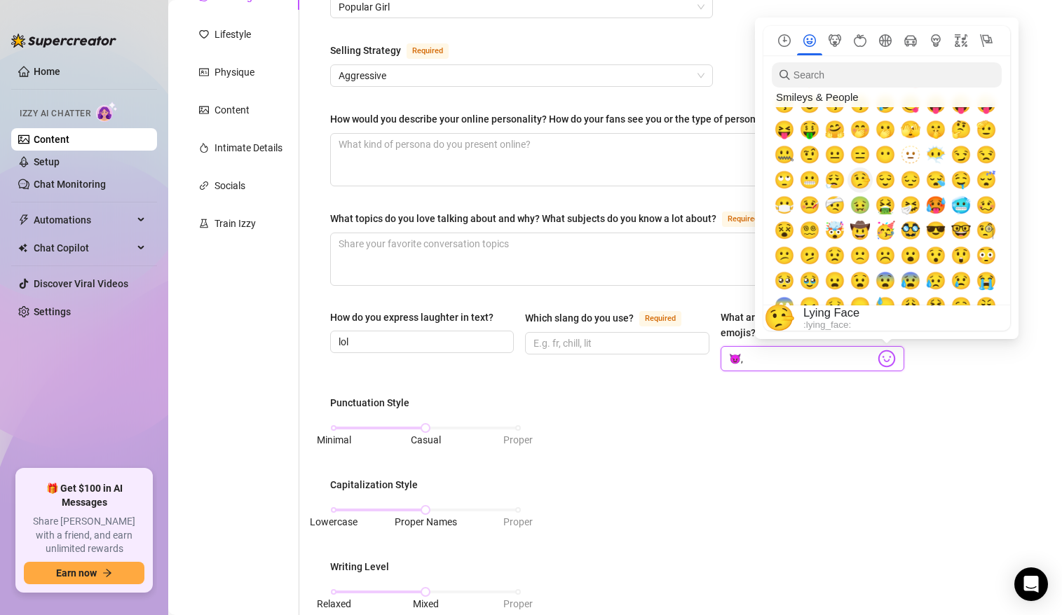
scroll to position [174, 0]
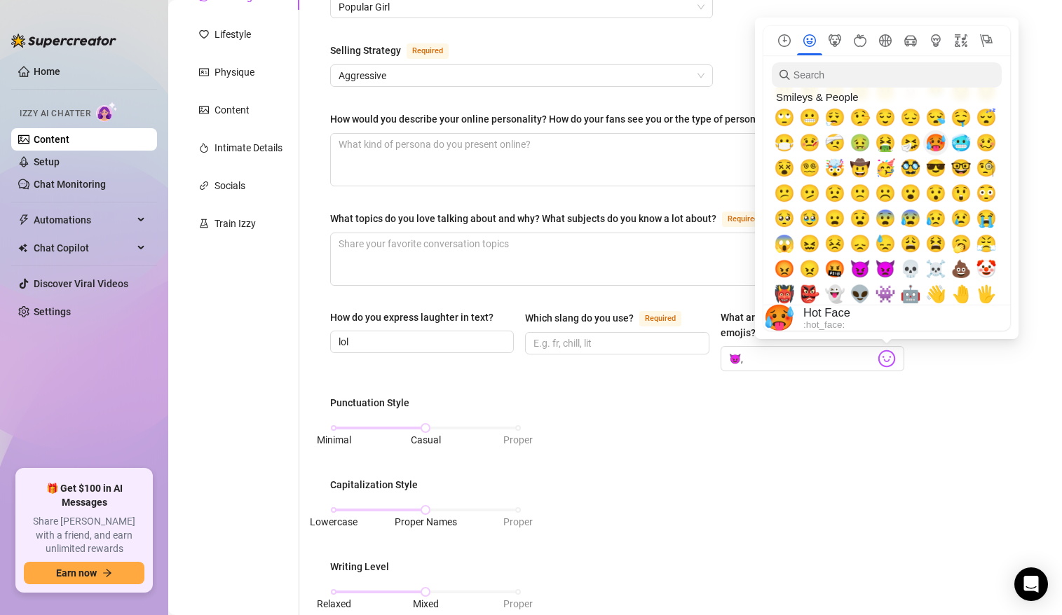
click at [931, 145] on span "🥵" at bounding box center [935, 143] width 21 height 20
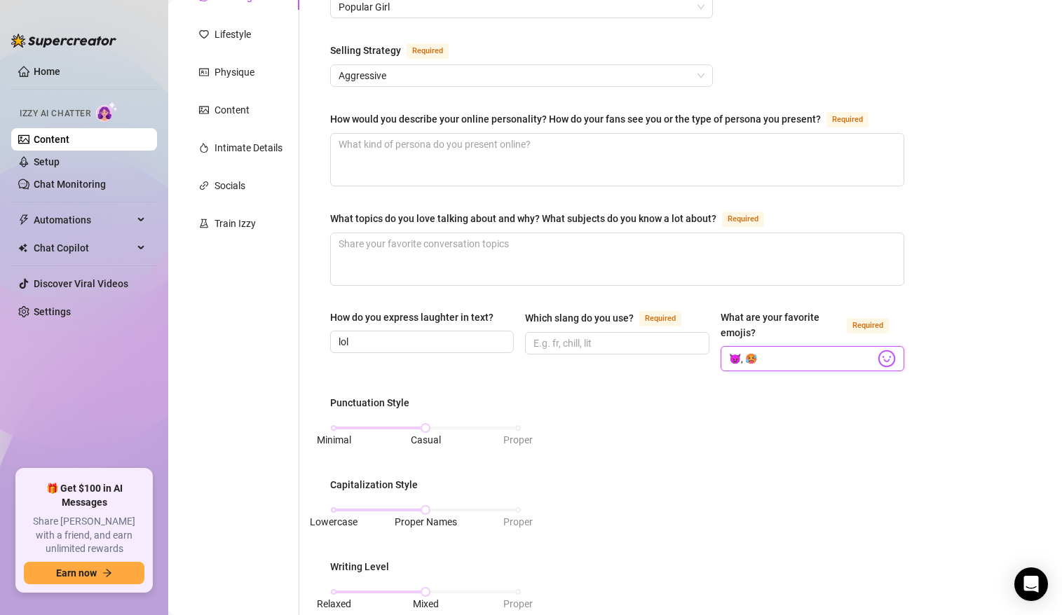
type input "😈, 🥵"
click at [786, 404] on div "Punctuation Style Minimal Casual Proper Capitalization Style Lowercase Proper N…" at bounding box center [617, 569] width 574 height 348
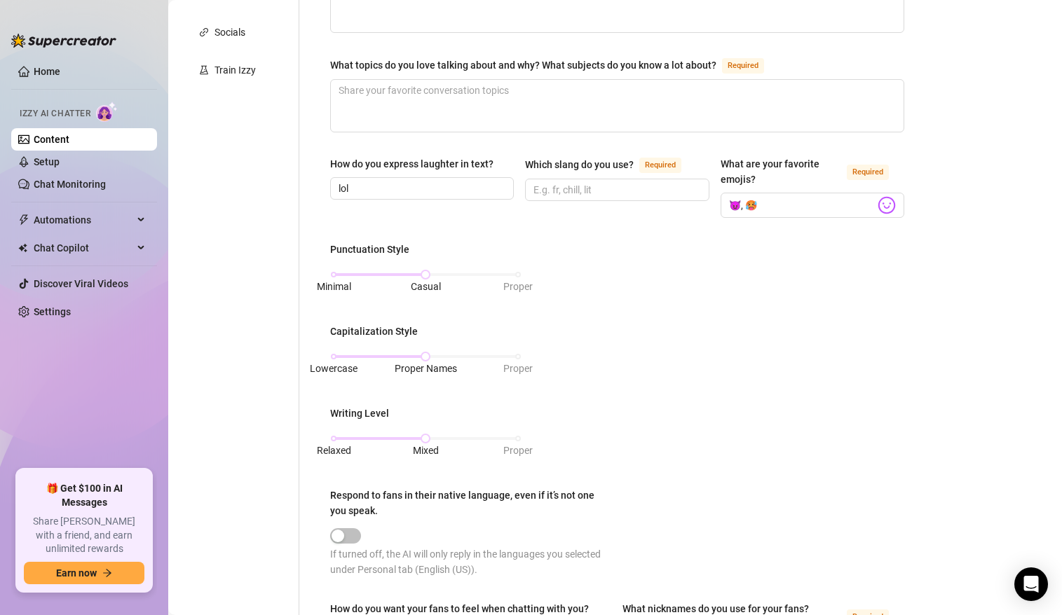
scroll to position [342, 0]
drag, startPoint x: 428, startPoint y: 274, endPoint x: 419, endPoint y: 276, distance: 9.3
click at [419, 276] on div "Minimal Casual Proper" at bounding box center [426, 274] width 184 height 8
click at [432, 278] on span "Casual" at bounding box center [426, 285] width 30 height 15
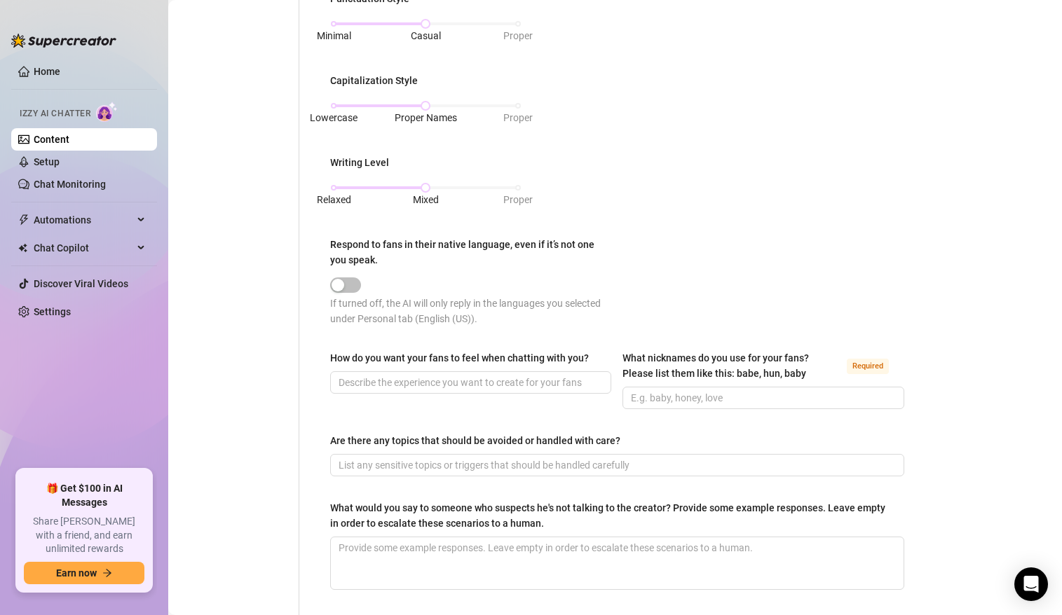
scroll to position [593, 0]
click at [409, 379] on input "How do you want your fans to feel when chatting with you?" at bounding box center [468, 381] width 261 height 15
click at [668, 387] on span at bounding box center [762, 397] width 281 height 22
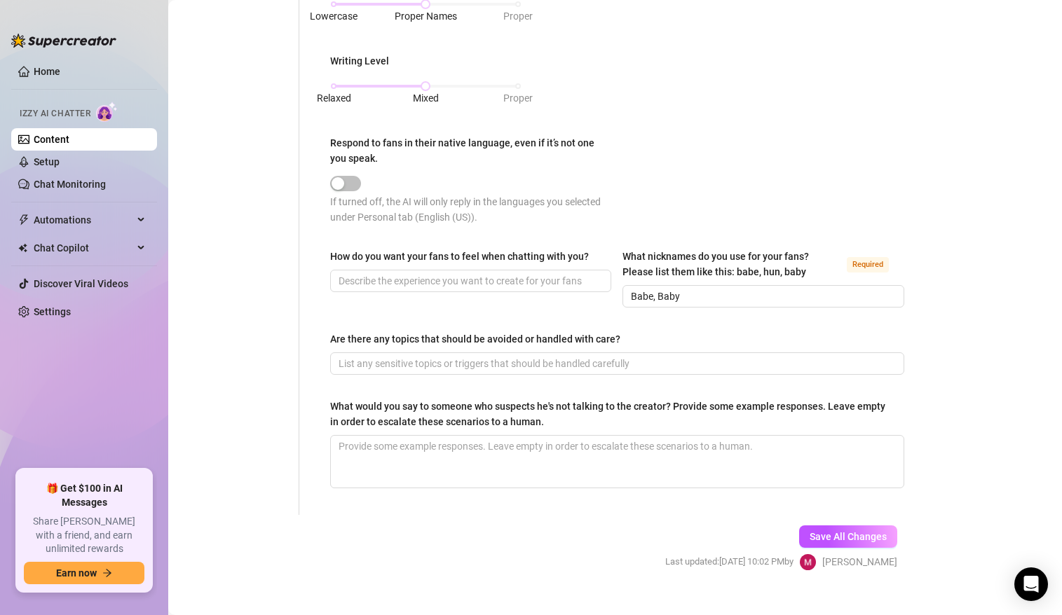
scroll to position [714, 0]
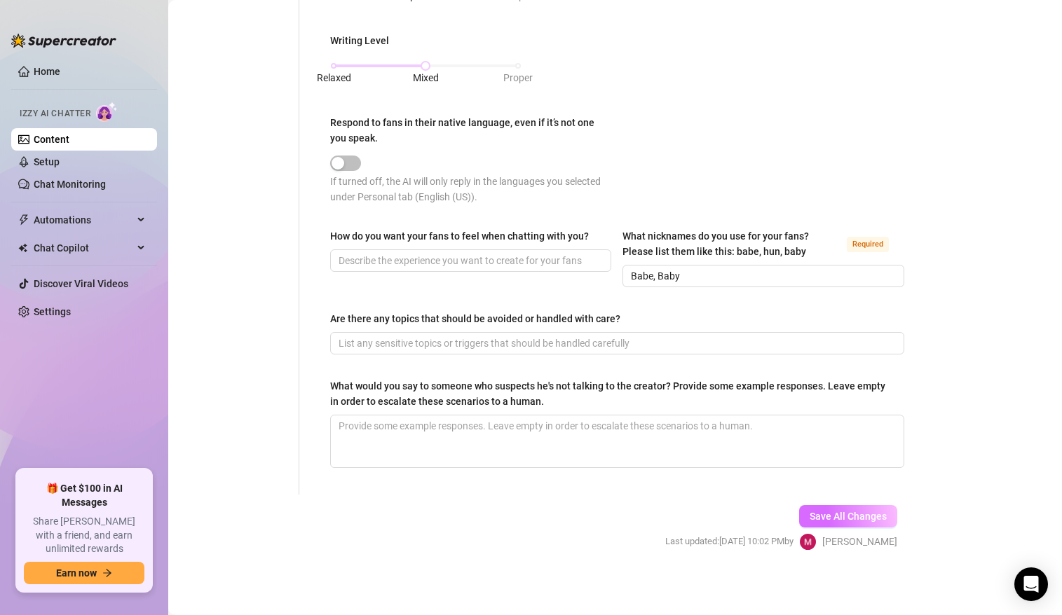
click at [821, 516] on span "Save All Changes" at bounding box center [847, 516] width 77 height 11
type input "Babe, Baby"
click at [878, 516] on span "Save All Changes" at bounding box center [847, 516] width 77 height 11
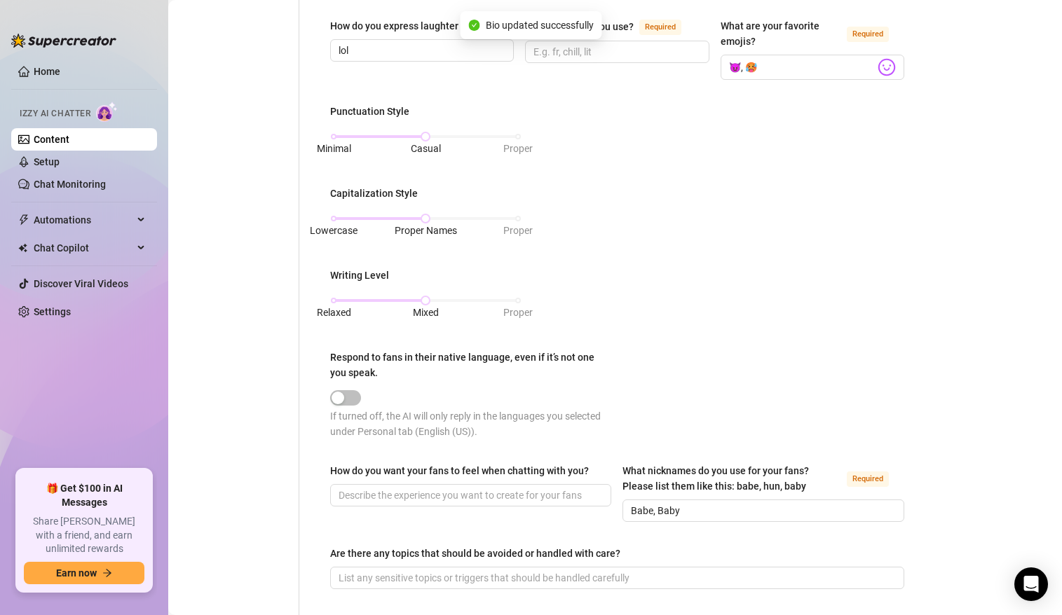
scroll to position [0, 0]
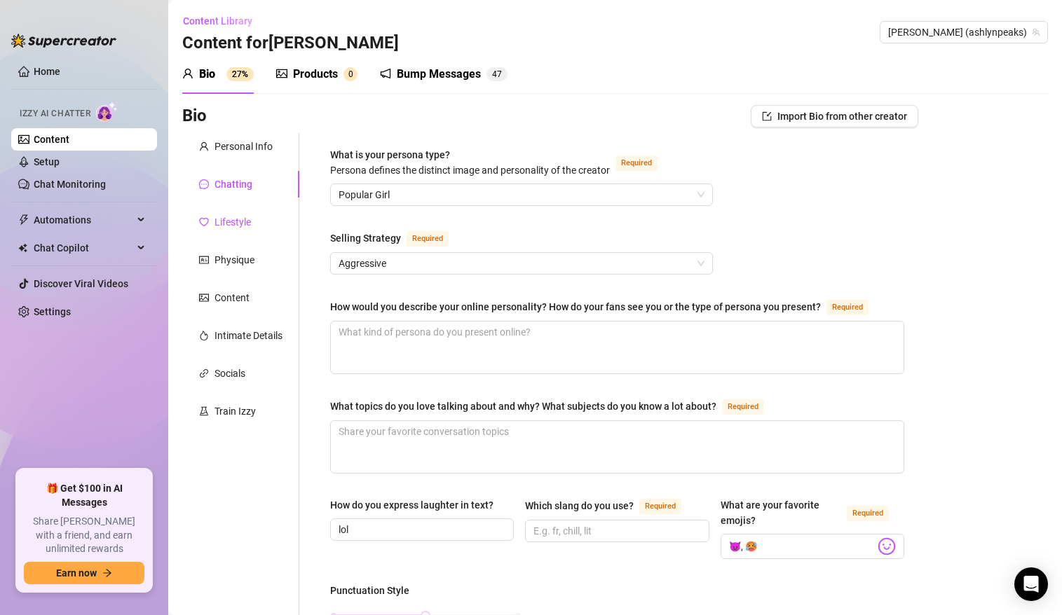
click at [227, 219] on div "Lifestyle" at bounding box center [232, 221] width 36 height 15
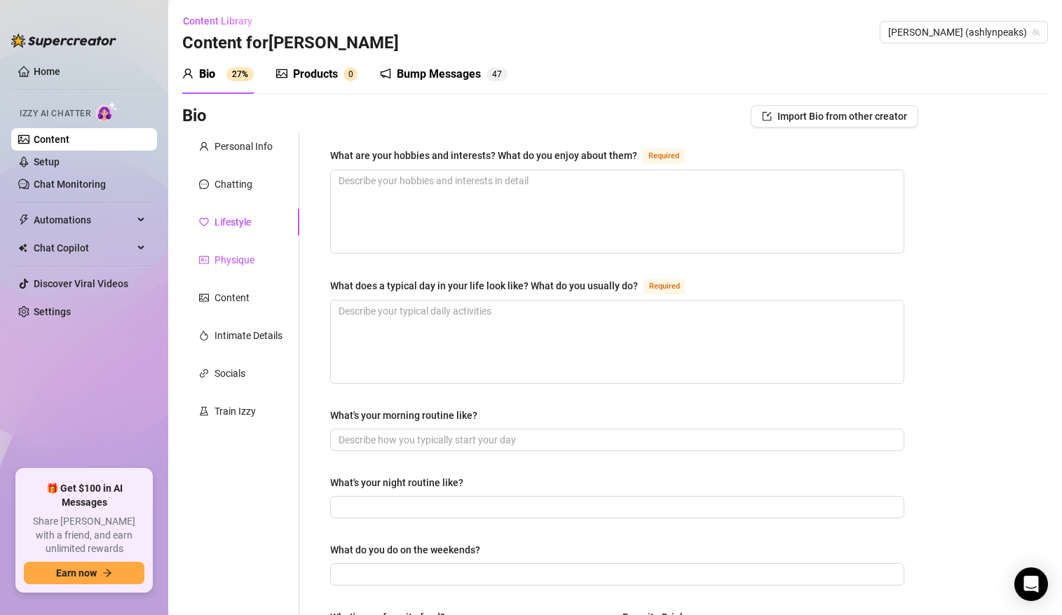
click at [239, 263] on div "Physique" at bounding box center [234, 259] width 40 height 15
